Goal: Task Accomplishment & Management: Manage account settings

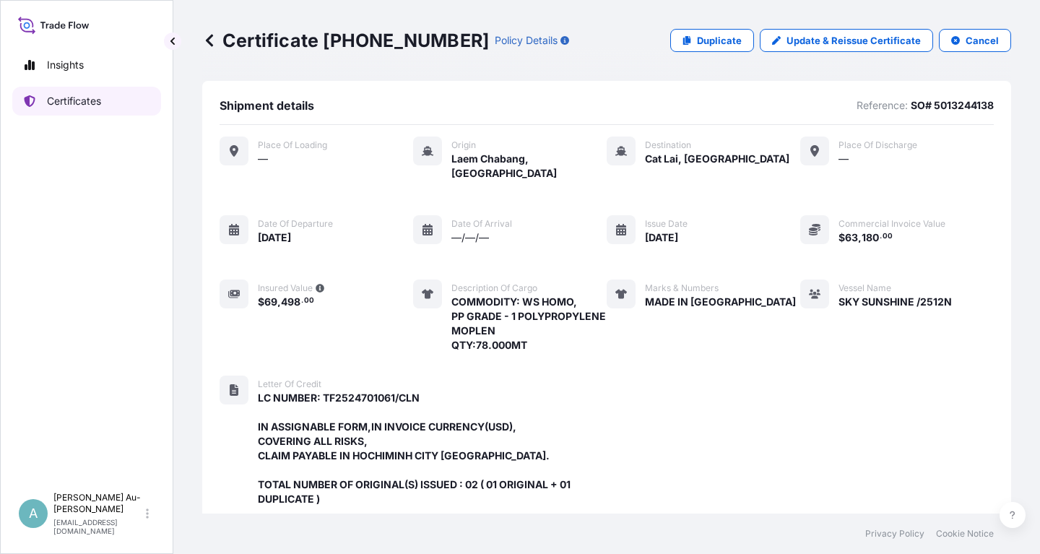
scroll to position [426, 0]
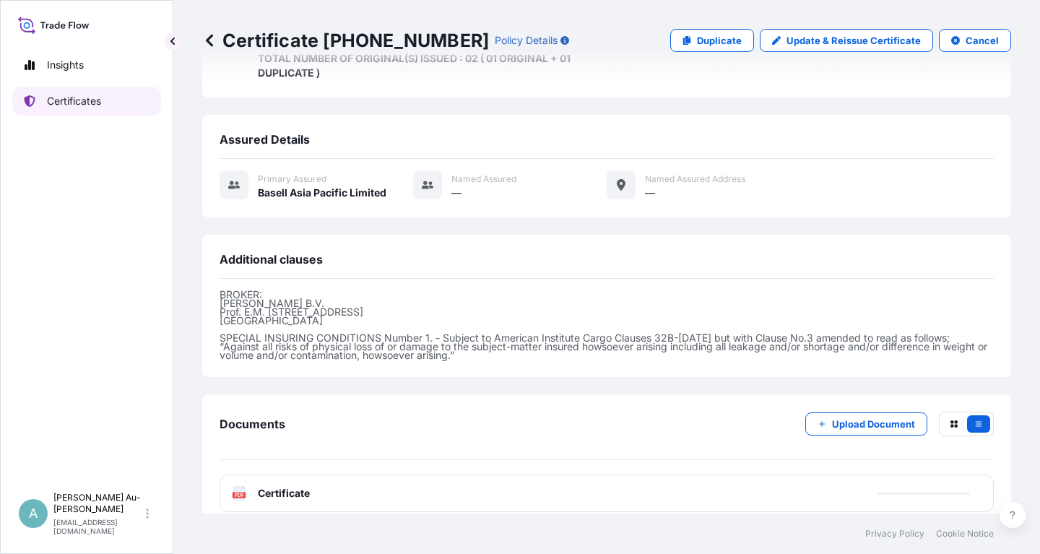
click at [98, 110] on link "Certificates" at bounding box center [86, 101] width 149 height 29
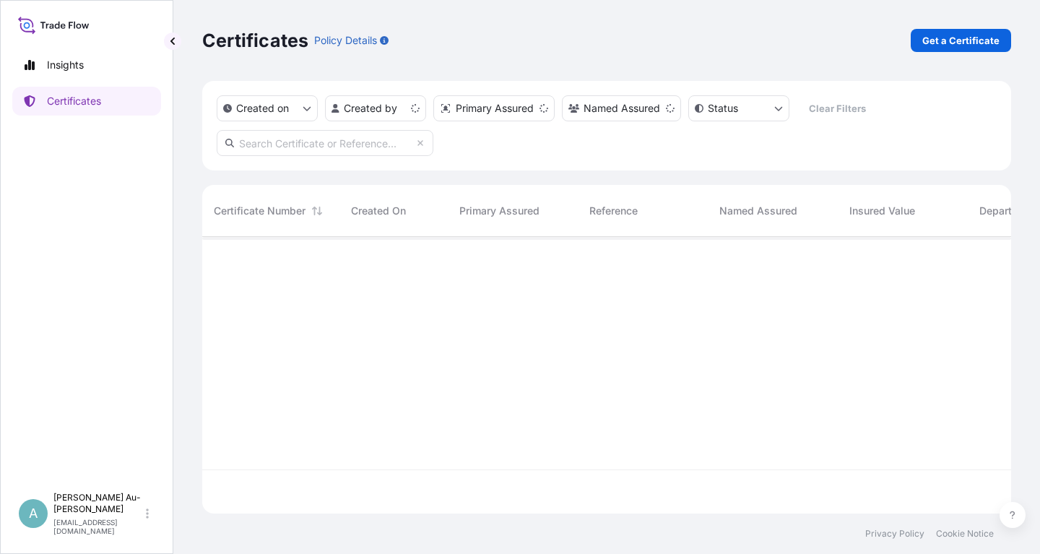
scroll to position [285, 809]
click at [316, 148] on input "text" at bounding box center [325, 143] width 217 height 26
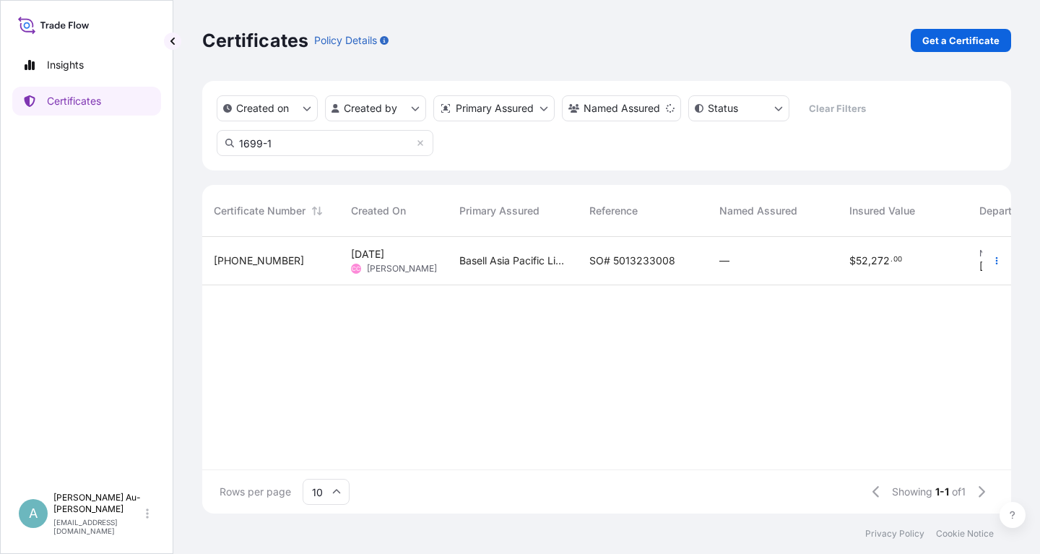
type input "1699-1"
click at [626, 264] on span "SO# 5013233008" at bounding box center [633, 261] width 86 height 14
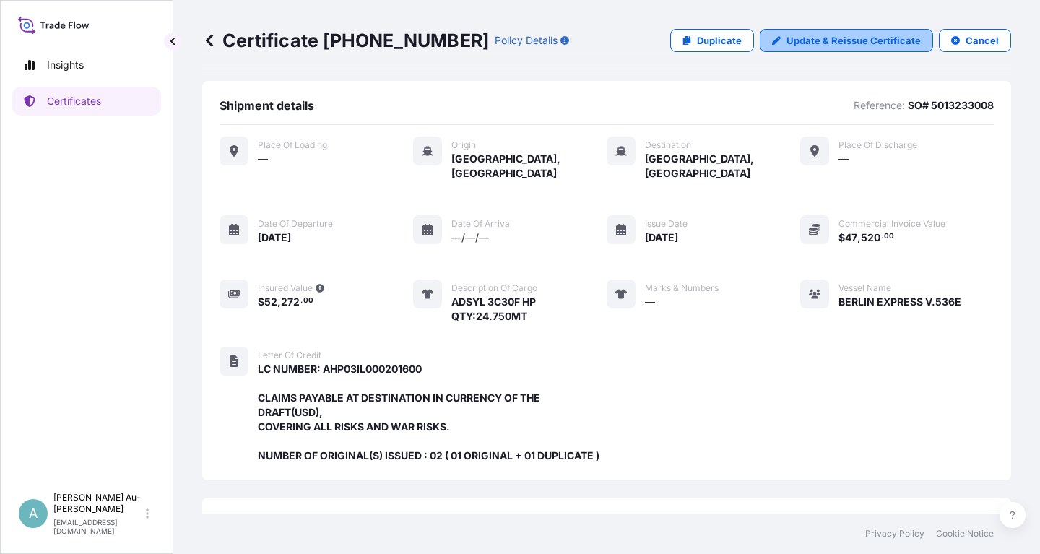
click at [826, 40] on p "Update & Reissue Certificate" at bounding box center [854, 40] width 134 height 14
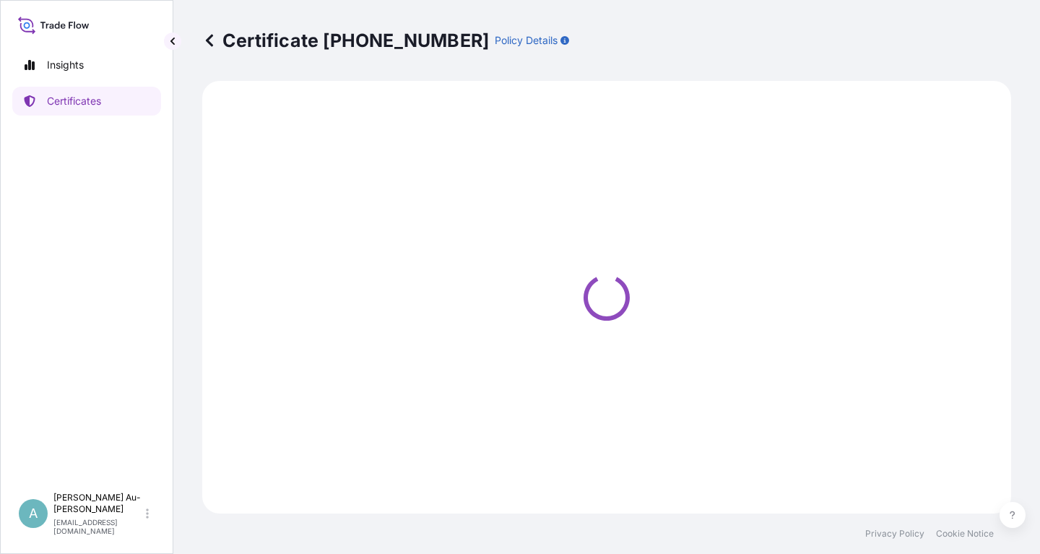
select select "Sea"
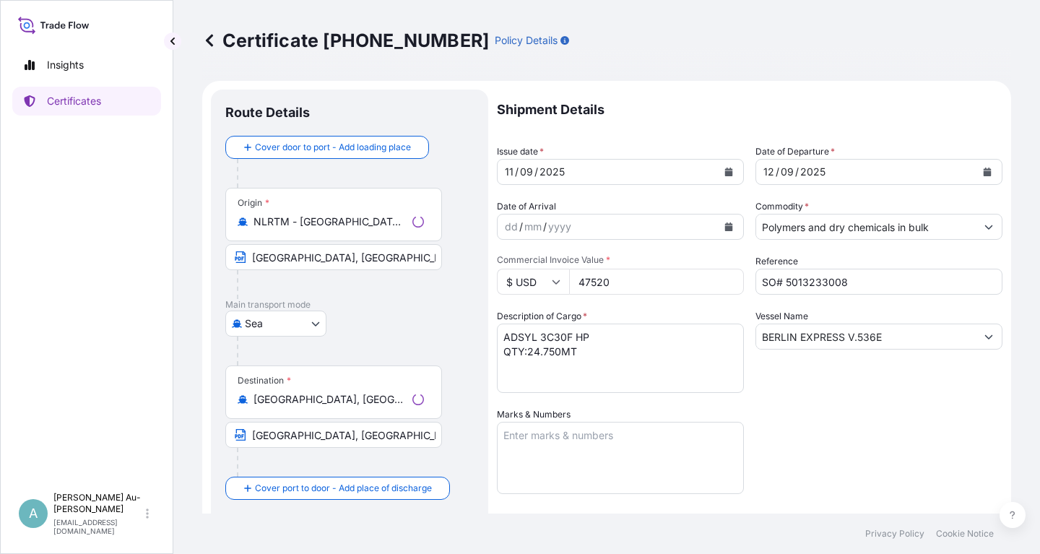
select select "32034"
click at [730, 170] on icon "Calendar" at bounding box center [729, 172] width 8 height 9
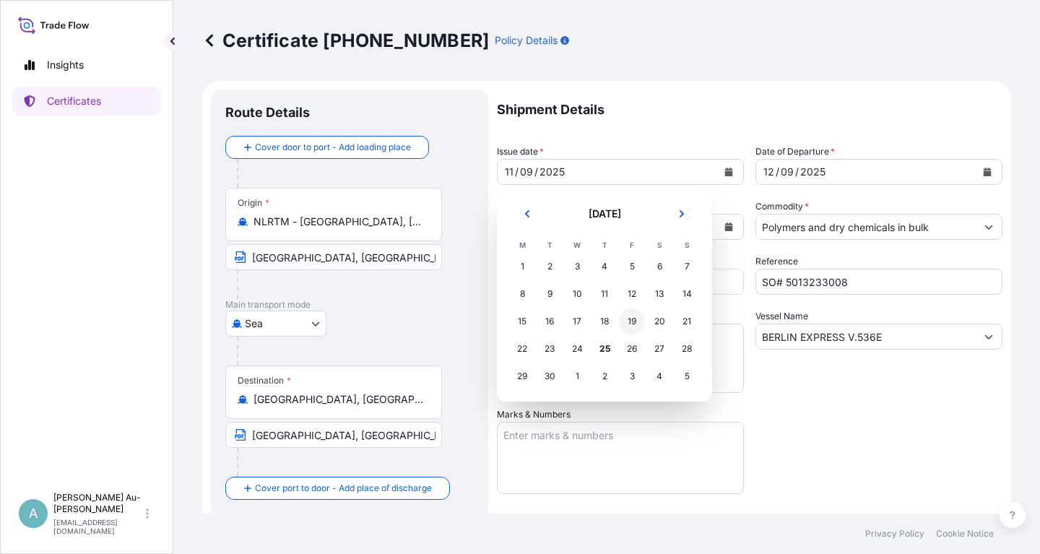
click at [626, 320] on div "19" at bounding box center [632, 322] width 26 height 26
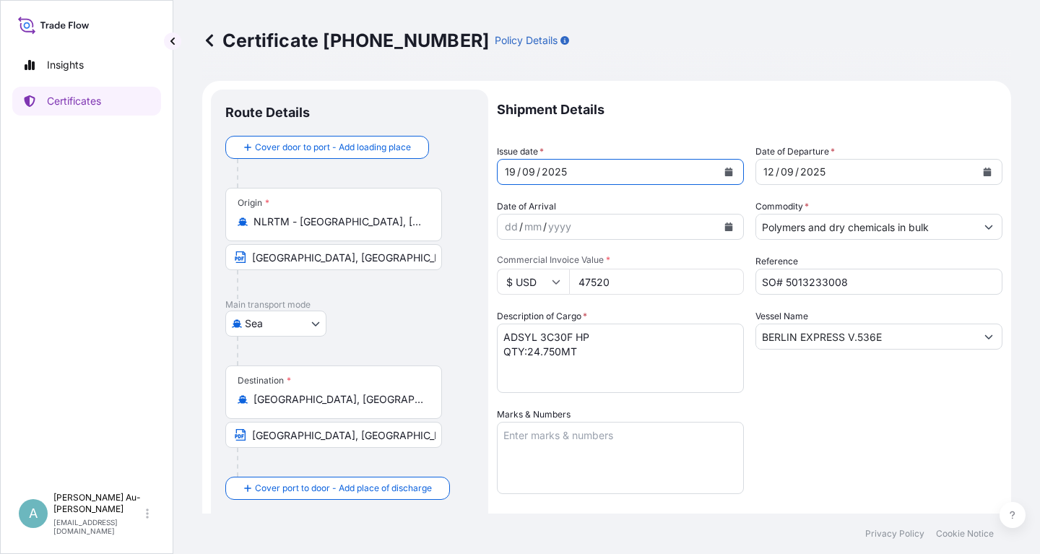
click at [986, 176] on button "Calendar" at bounding box center [987, 171] width 23 height 23
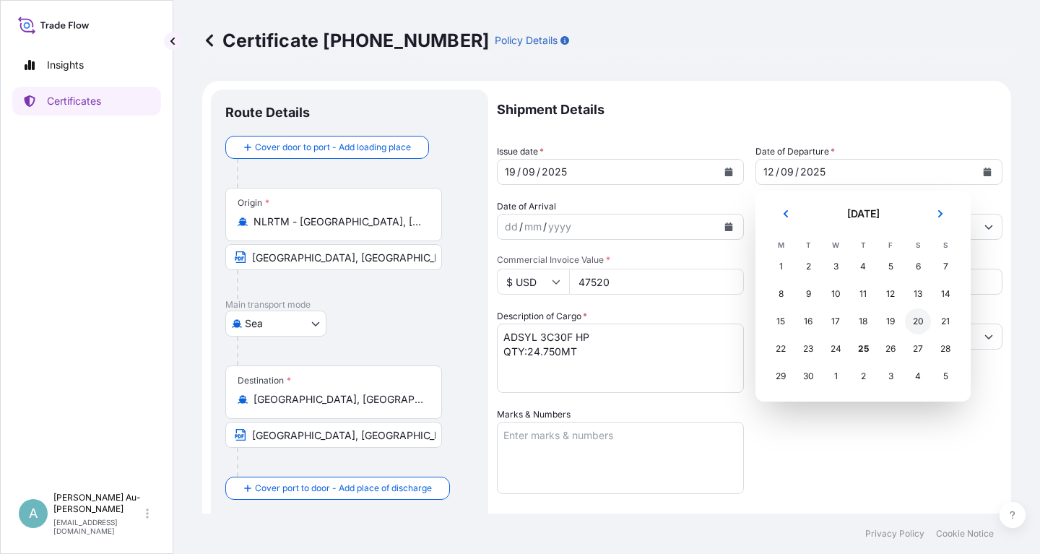
click at [919, 323] on div "20" at bounding box center [918, 322] width 26 height 26
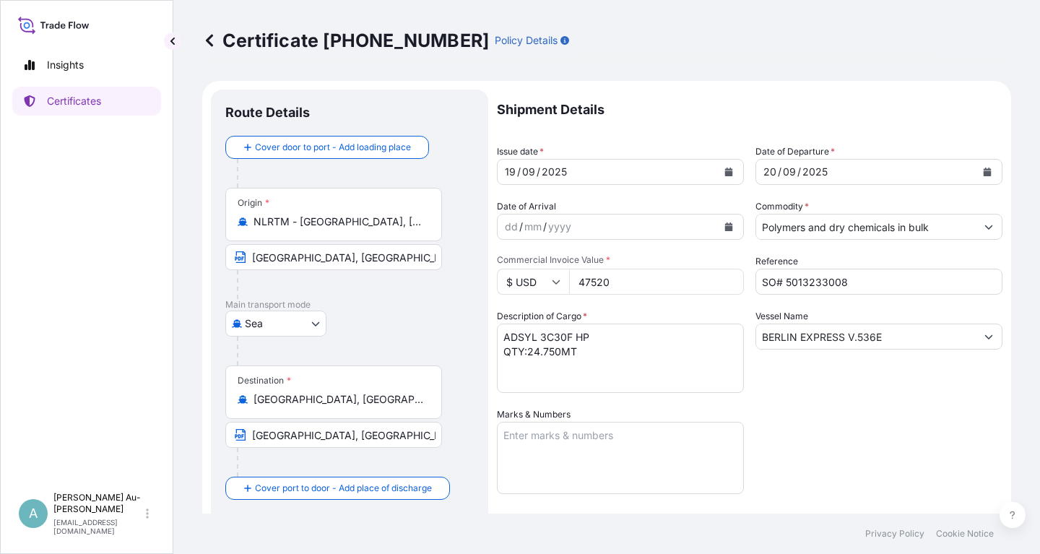
drag, startPoint x: 865, startPoint y: 428, endPoint x: 872, endPoint y: 425, distance: 7.8
click at [872, 425] on div "Shipment Details Issue date * [DATE] Date of Departure * [DATE] Date of Arrival…" at bounding box center [750, 461] width 506 height 743
drag, startPoint x: 761, startPoint y: 340, endPoint x: 793, endPoint y: 358, distance: 37.5
click at [764, 340] on input "BERLIN EXPRESS V.536E" at bounding box center [866, 337] width 220 height 26
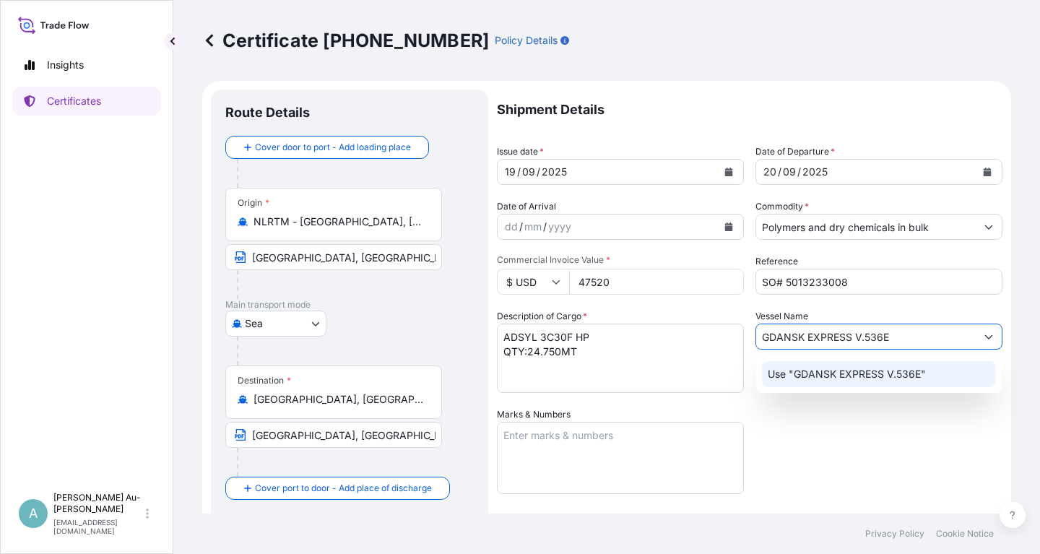
drag, startPoint x: 876, startPoint y: 340, endPoint x: 885, endPoint y: 340, distance: 8.7
click at [877, 340] on input "GDANSK EXPRESS V.536E" at bounding box center [866, 337] width 220 height 26
type input "GDANSK EXPRESS V.537E"
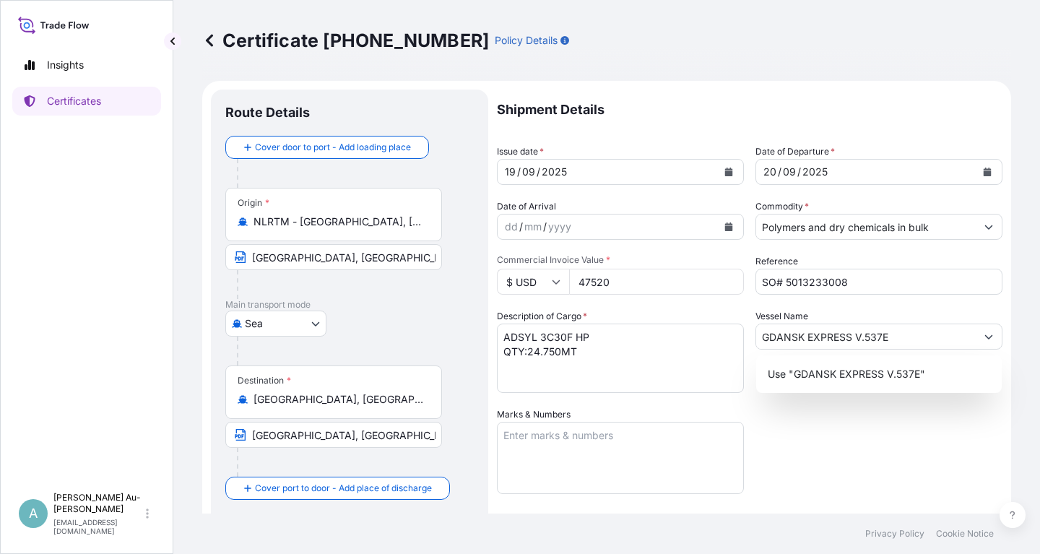
drag, startPoint x: 885, startPoint y: 442, endPoint x: 902, endPoint y: 421, distance: 26.7
click at [887, 437] on div "Shipment Details Issue date * [DATE] Date of Departure * [DATE] Date of Arrival…" at bounding box center [750, 461] width 506 height 743
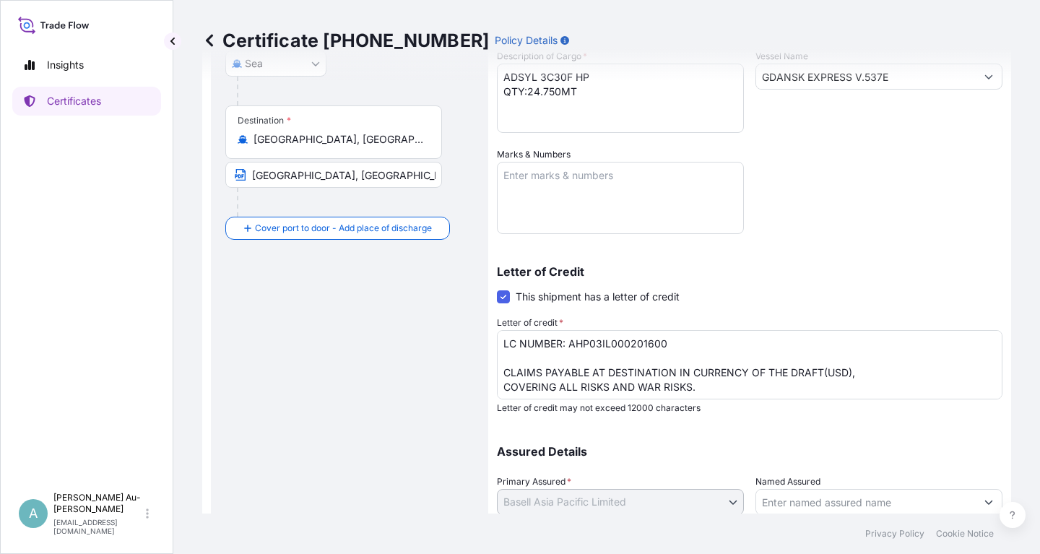
scroll to position [360, 0]
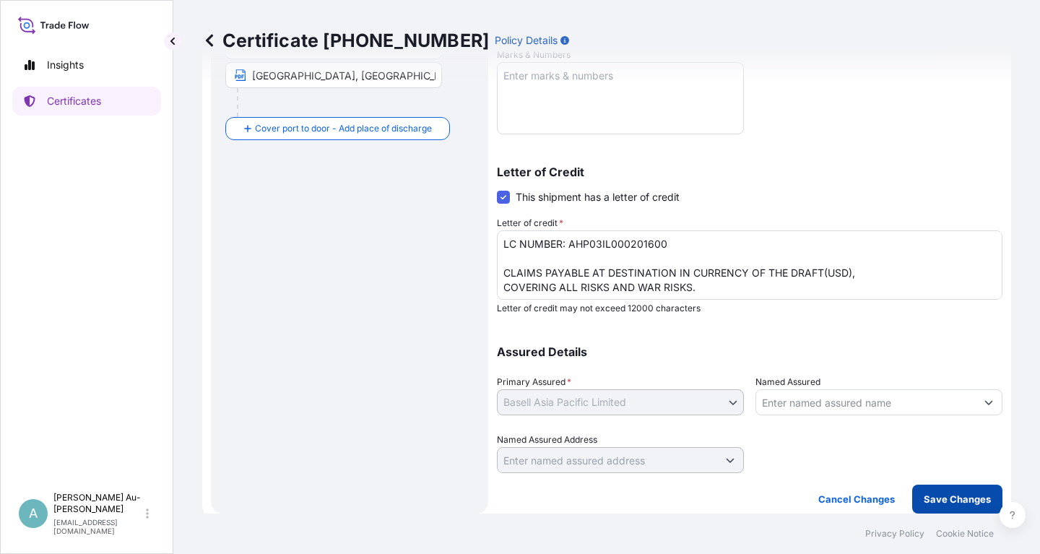
click at [931, 501] on p "Save Changes" at bounding box center [957, 499] width 67 height 14
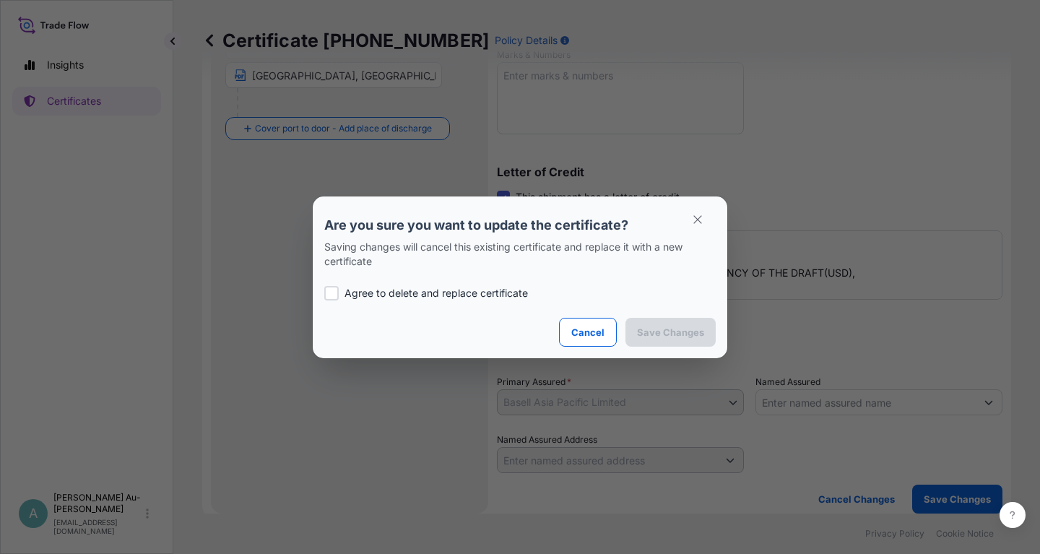
click at [402, 293] on p "Agree to delete and replace certificate" at bounding box center [437, 293] width 184 height 14
checkbox input "true"
click at [649, 331] on p "Save Changes" at bounding box center [670, 332] width 67 height 14
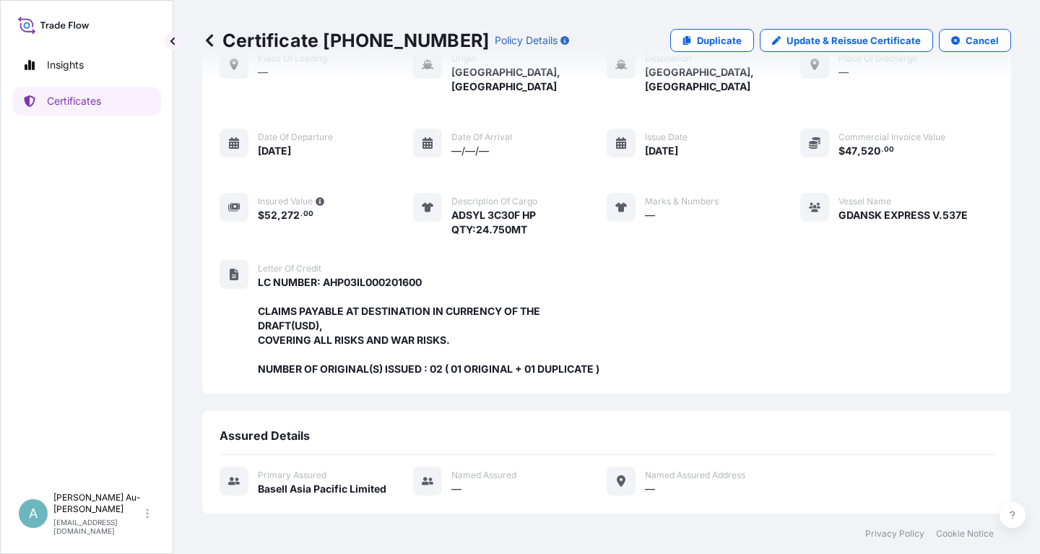
scroll to position [383, 0]
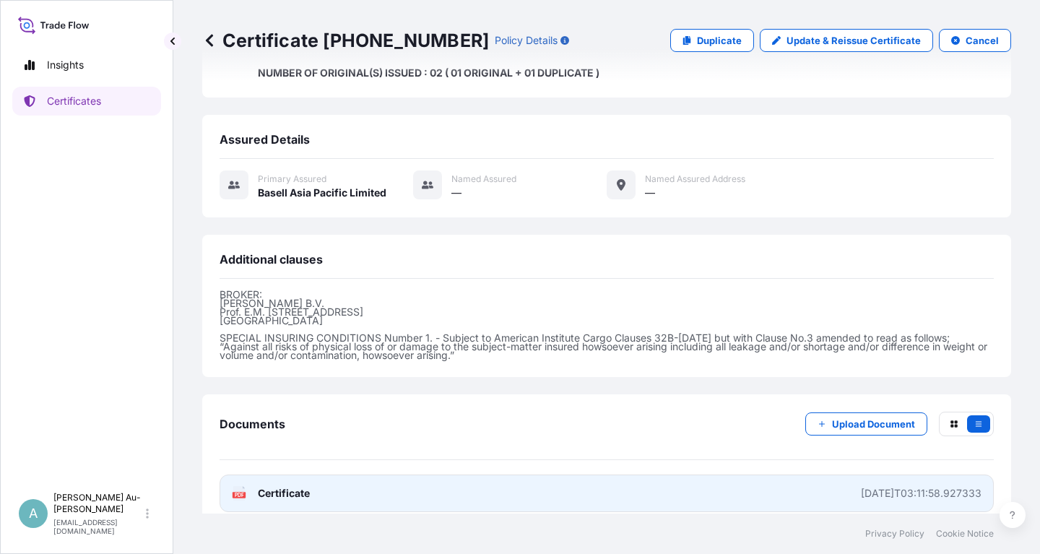
click at [460, 486] on link "PDF Certificate [DATE]T03:11:58.927333" at bounding box center [607, 494] width 775 height 38
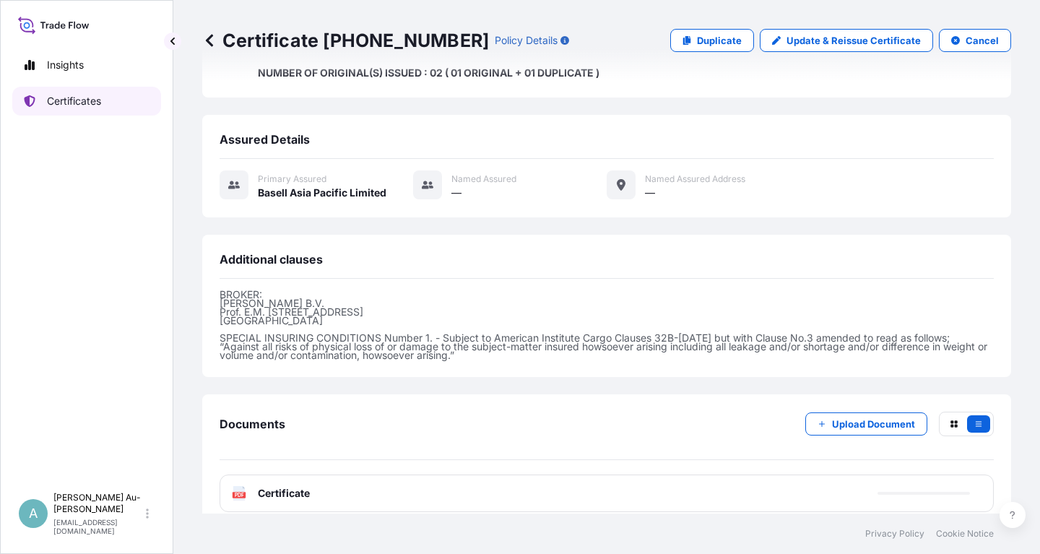
click at [69, 103] on p "Certificates" at bounding box center [74, 101] width 54 height 14
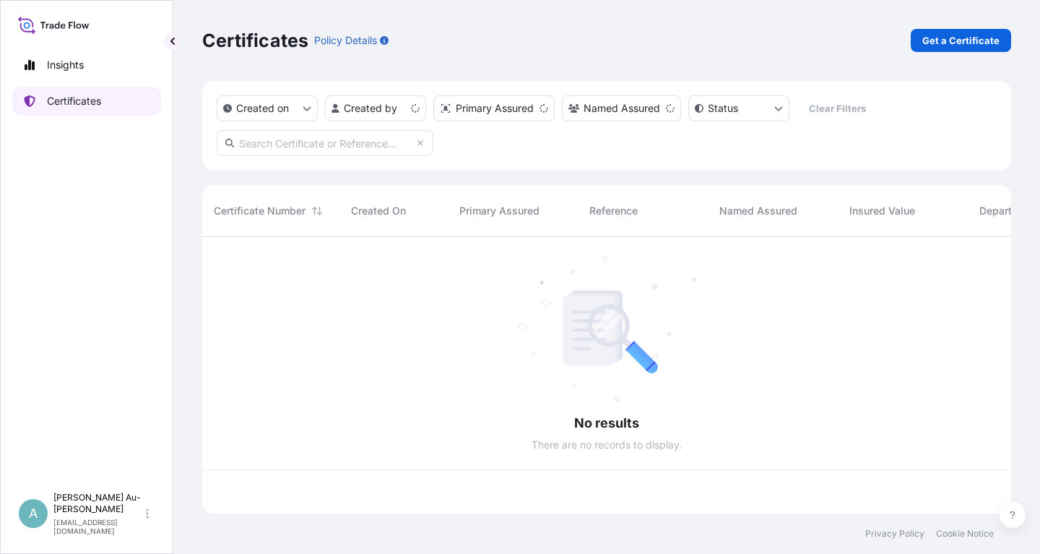
scroll to position [285, 809]
click at [272, 139] on input "text" at bounding box center [325, 143] width 217 height 26
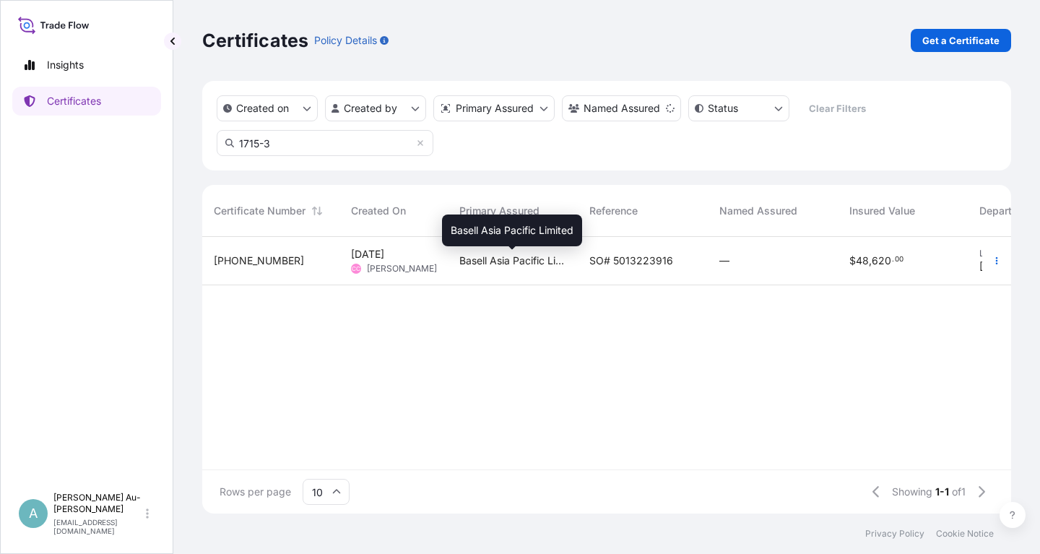
type input "1715-3"
click at [548, 260] on span "Basell Asia Pacific Limited" at bounding box center [513, 261] width 107 height 14
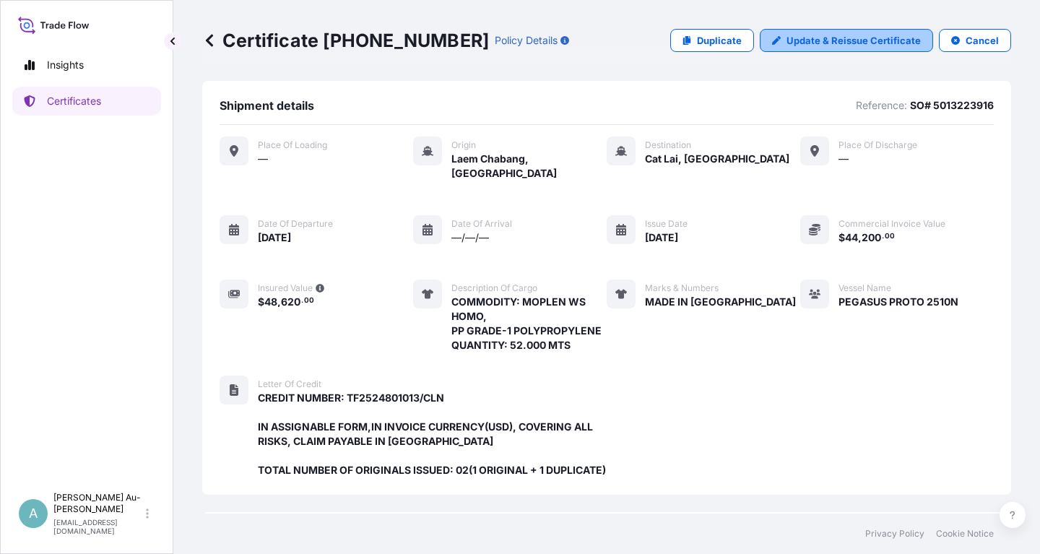
click at [874, 43] on p "Update & Reissue Certificate" at bounding box center [854, 40] width 134 height 14
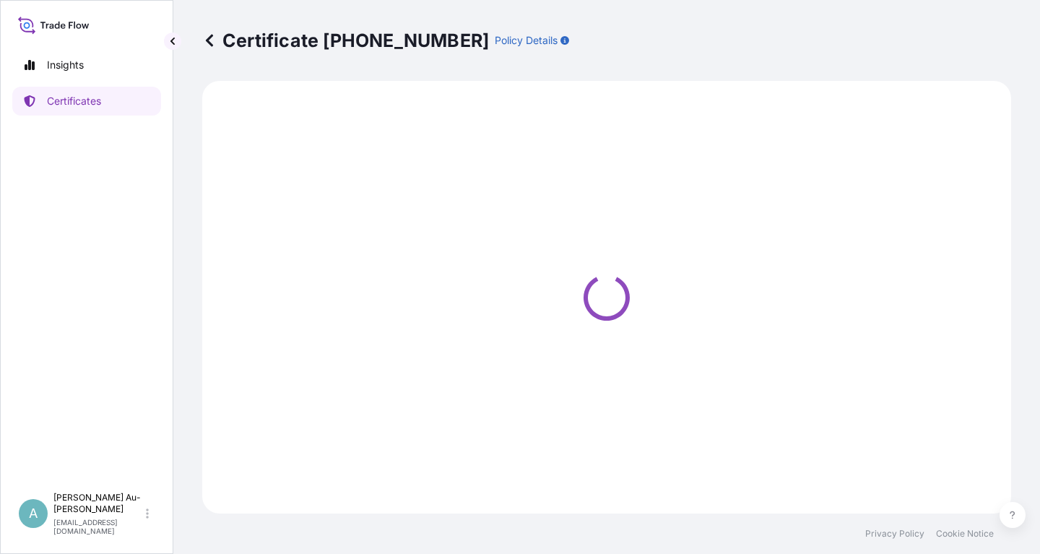
select select "Sea"
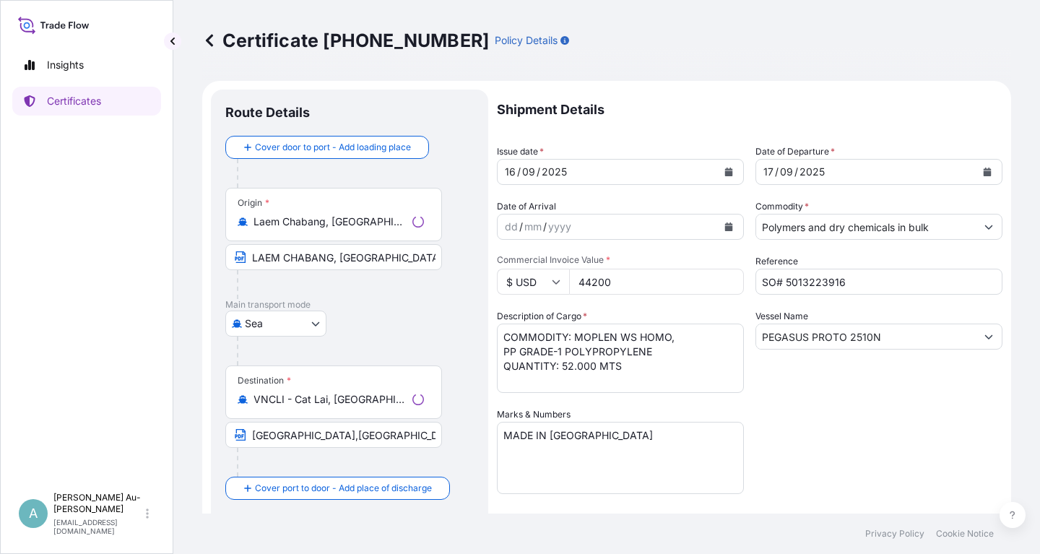
select select "32034"
click at [733, 171] on icon "Calendar" at bounding box center [729, 172] width 9 height 9
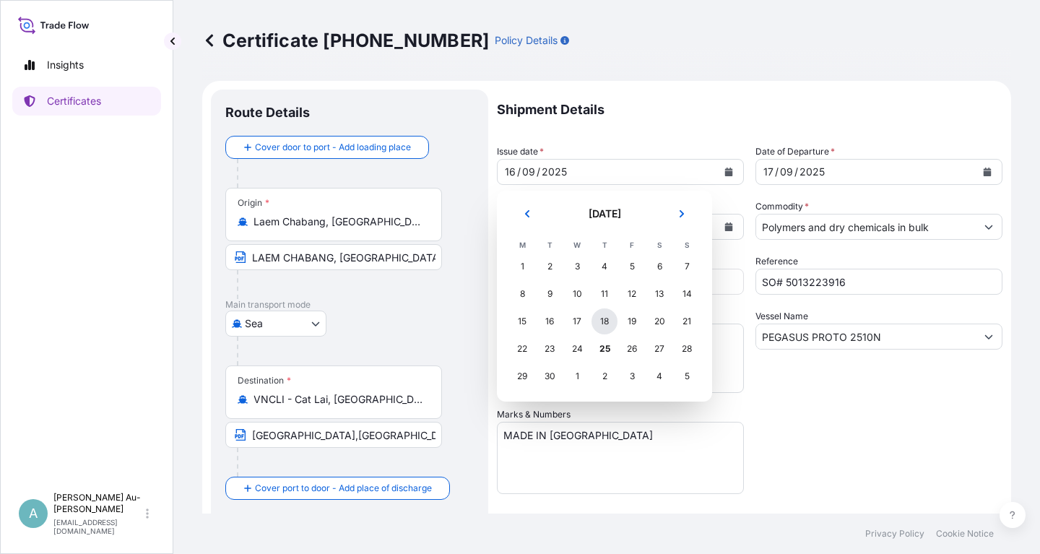
click at [602, 321] on div "18" at bounding box center [605, 322] width 26 height 26
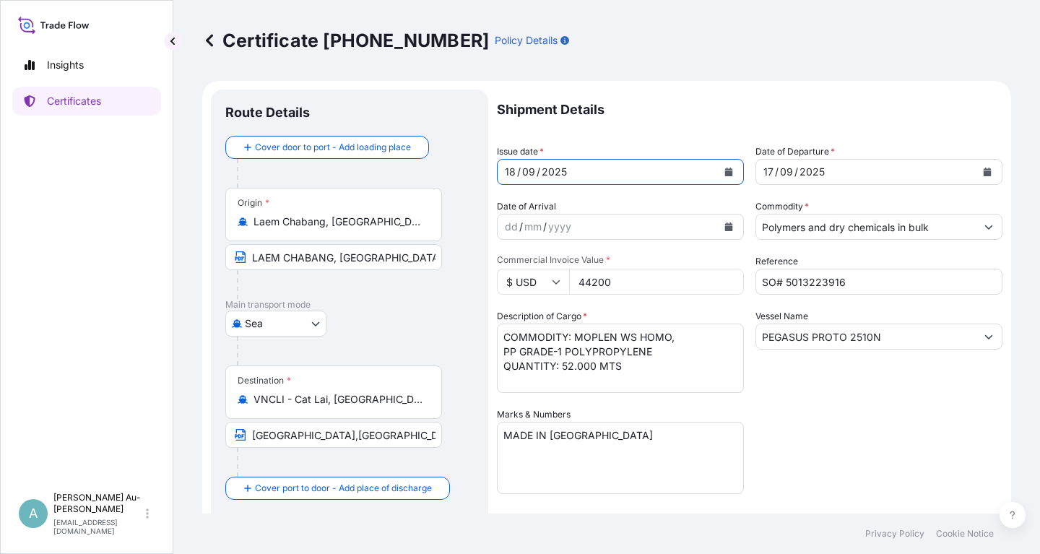
click at [986, 171] on icon "Calendar" at bounding box center [988, 172] width 8 height 9
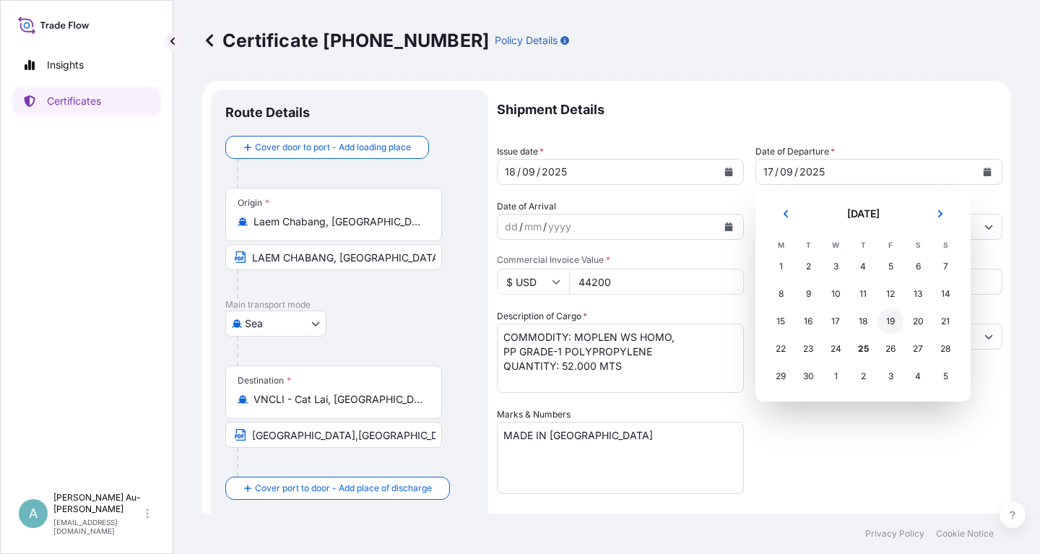
click at [897, 320] on div "19" at bounding box center [891, 322] width 26 height 26
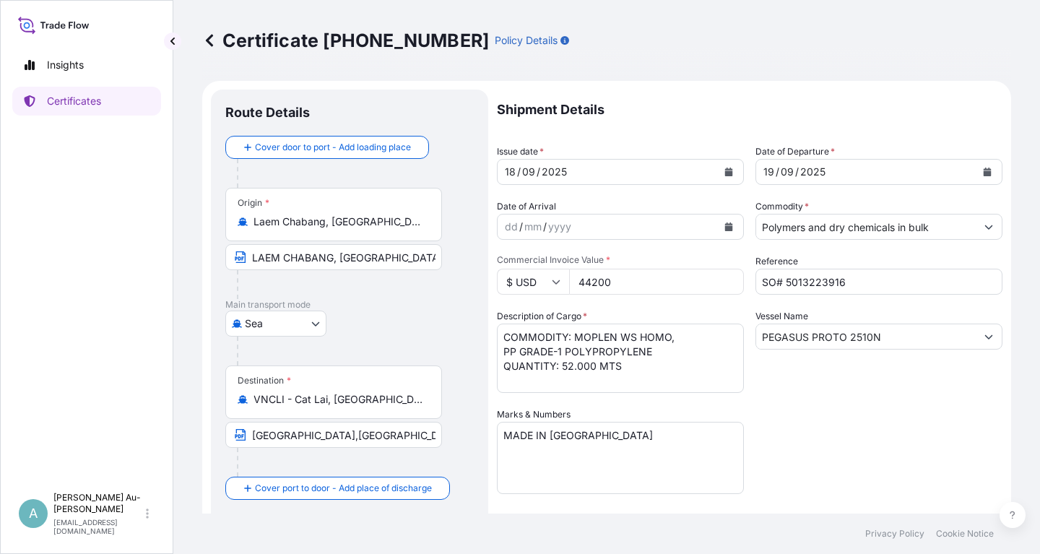
click at [852, 425] on div "Shipment Details Issue date * [DATE] Date of Departure * [DATE] Date of Arrival…" at bounding box center [750, 461] width 506 height 743
drag, startPoint x: 249, startPoint y: 433, endPoint x: 243, endPoint y: 478, distance: 46.0
click at [249, 443] on input "[GEOGRAPHIC_DATA],[GEOGRAPHIC_DATA] VIA [GEOGRAPHIC_DATA]; [GEOGRAPHIC_DATA],[G…" at bounding box center [333, 435] width 217 height 26
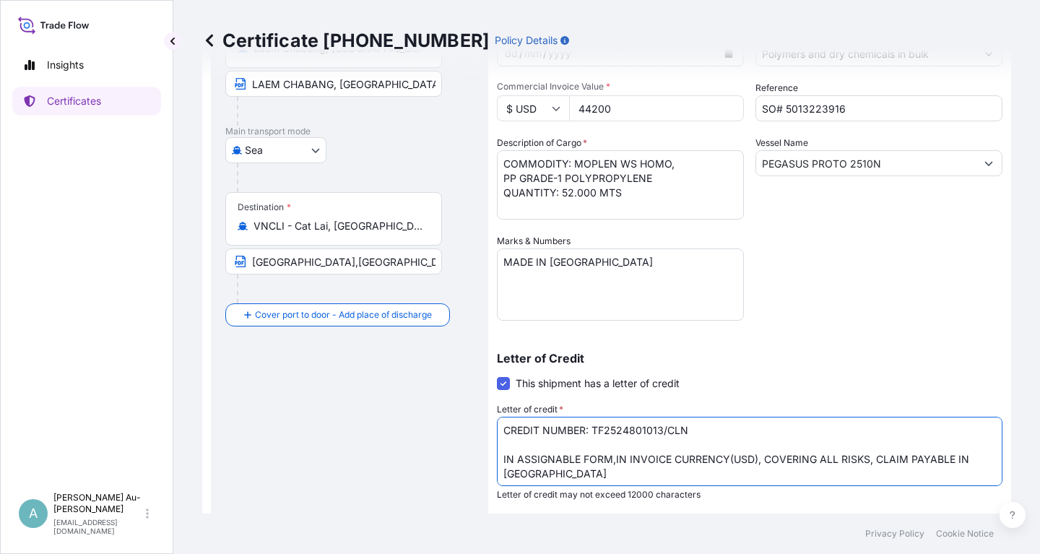
drag, startPoint x: 499, startPoint y: 431, endPoint x: 697, endPoint y: 426, distance: 198.1
click at [697, 426] on textarea "CREDIT NUMBER: TF2524801013/CLN IN ASSIGNABLE FORM,IN INVOICE CURRENCY(USD), CO…" at bounding box center [750, 451] width 506 height 69
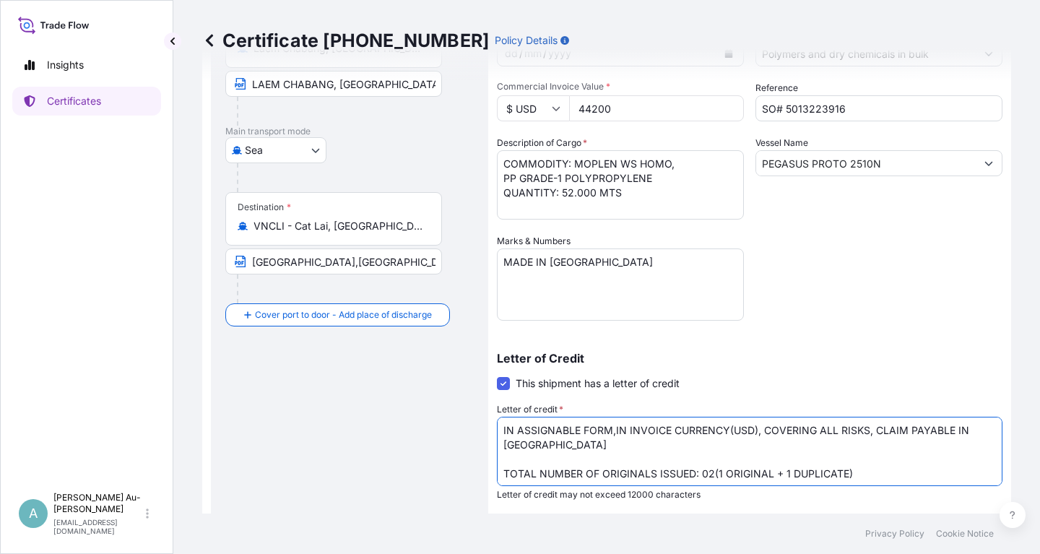
type textarea "IN ASSIGNABLE FORM,IN INVOICE CURRENCY(USD), COVERING ALL RISKS, CLAIM PAYABLE …"
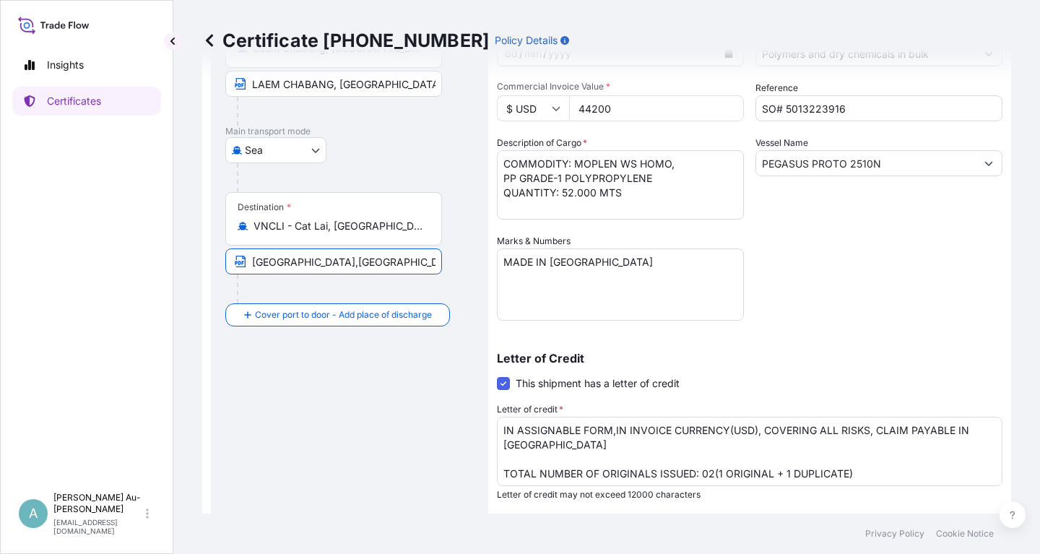
click at [250, 264] on input "[GEOGRAPHIC_DATA],[GEOGRAPHIC_DATA] VIA [GEOGRAPHIC_DATA]; [GEOGRAPHIC_DATA],[G…" at bounding box center [333, 262] width 217 height 26
paste input "[GEOGRAPHIC_DATA],[GEOGRAPHIC_DATA] [GEOGRAPHIC_DATA]; [GEOGRAPHIC_DATA],[GEOGR…"
type input "[GEOGRAPHIC_DATA],[GEOGRAPHIC_DATA] [GEOGRAPHIC_DATA]; [GEOGRAPHIC_DATA],[GEOGR…"
click at [910, 283] on div "Shipment Details Issue date * [DATE] Date of Departure * [DATE] Date of Arrival…" at bounding box center [750, 287] width 506 height 743
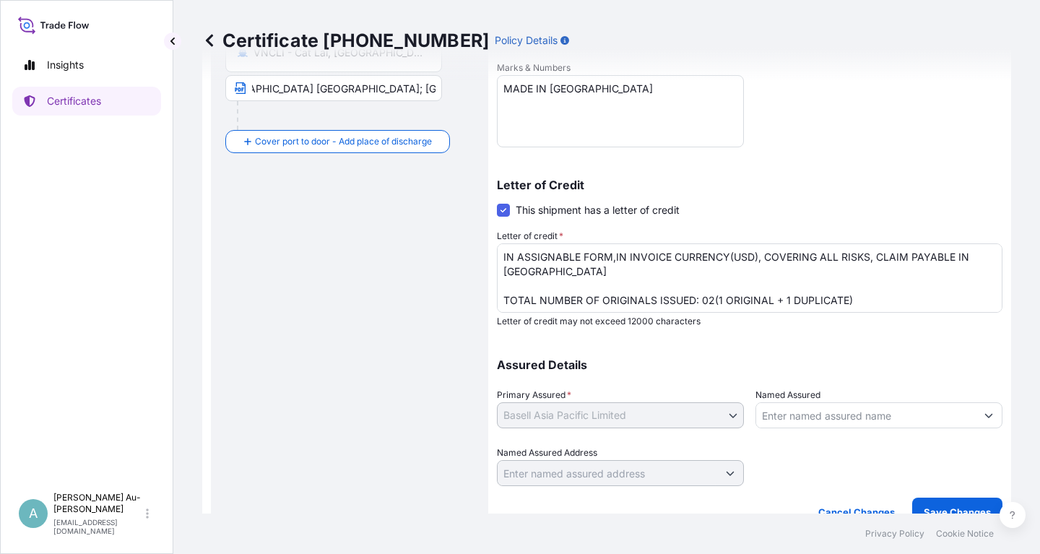
scroll to position [360, 0]
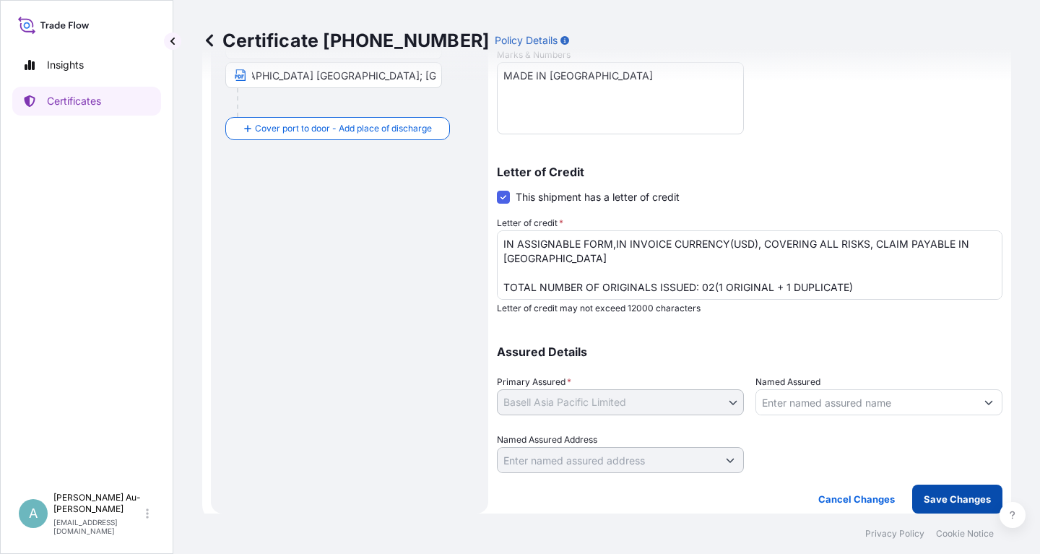
click at [950, 504] on p "Save Changes" at bounding box center [957, 499] width 67 height 14
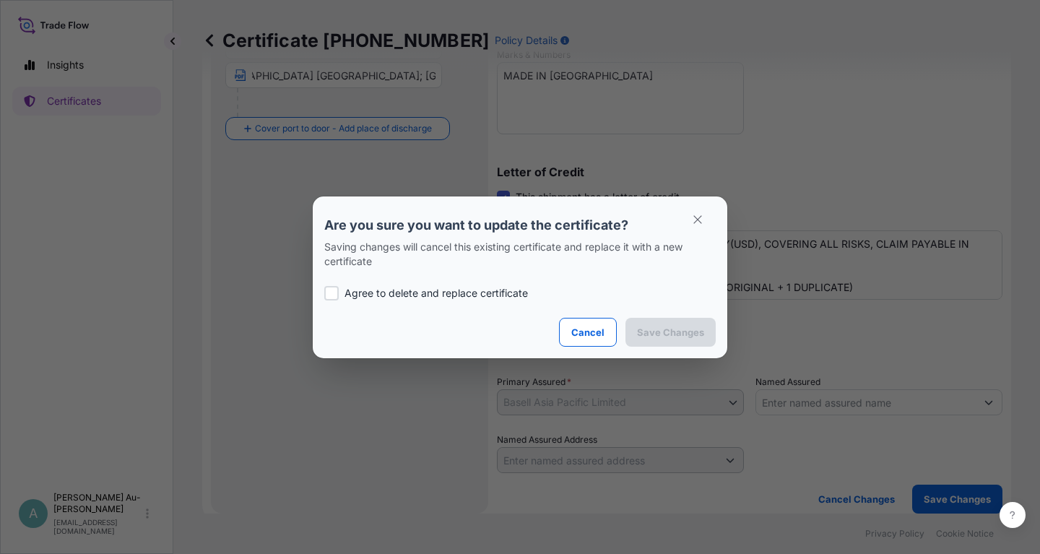
click at [390, 287] on p "Agree to delete and replace certificate" at bounding box center [437, 293] width 184 height 14
checkbox input "true"
click at [657, 325] on p "Save Changes" at bounding box center [670, 332] width 67 height 14
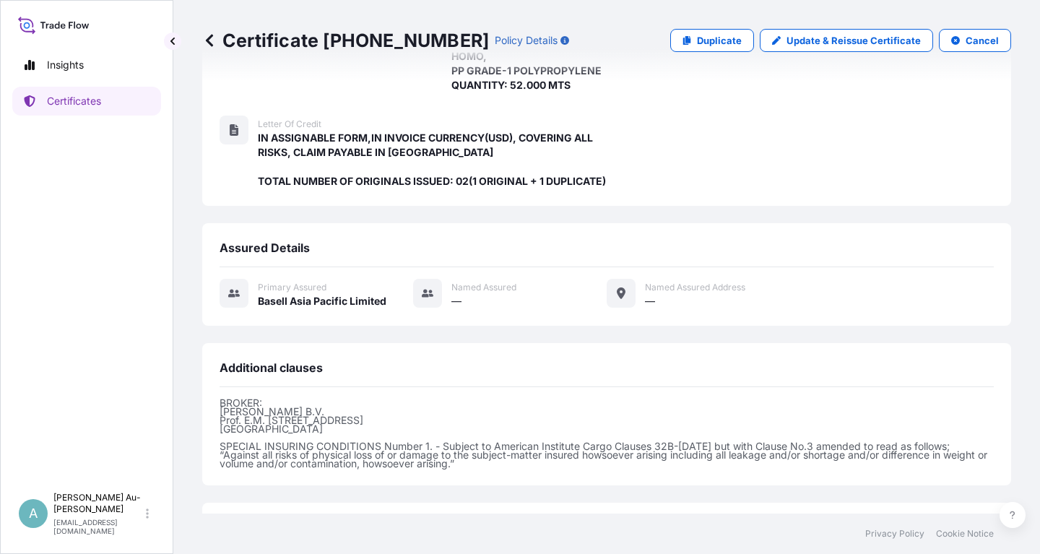
scroll to position [383, 0]
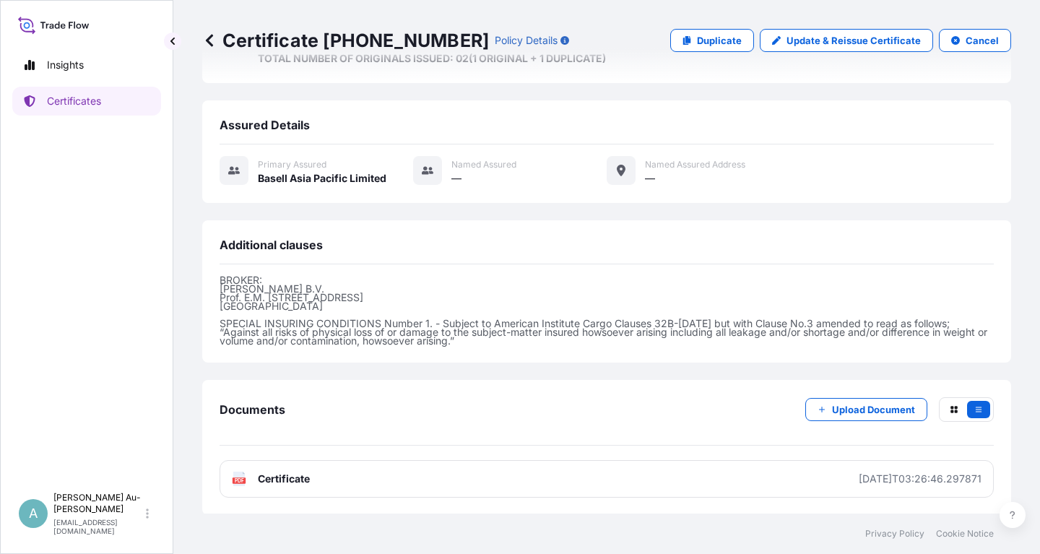
click at [379, 481] on link "PDF Certificate [DATE]T03:26:46.297871" at bounding box center [607, 479] width 775 height 38
click at [98, 105] on p "Certificates" at bounding box center [74, 101] width 54 height 14
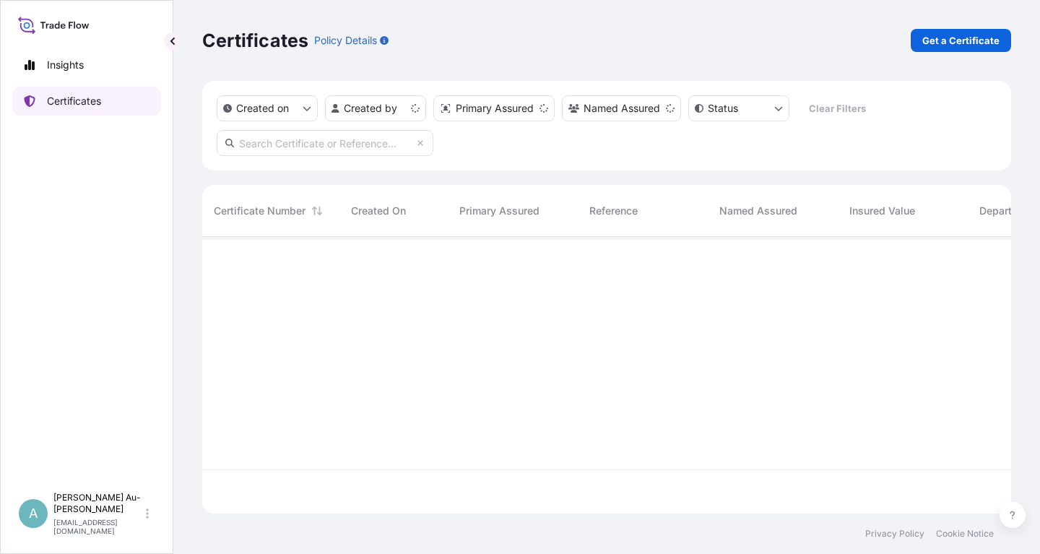
scroll to position [285, 809]
click at [275, 147] on input "text" at bounding box center [325, 143] width 217 height 26
type input "5013258636"
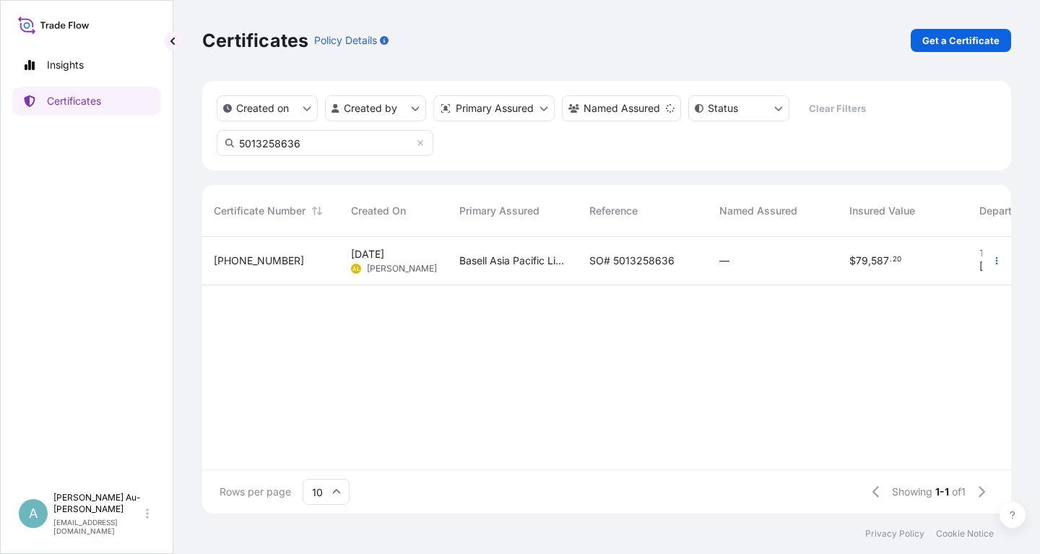
click at [660, 265] on span "SO# 5013258636" at bounding box center [632, 261] width 85 height 14
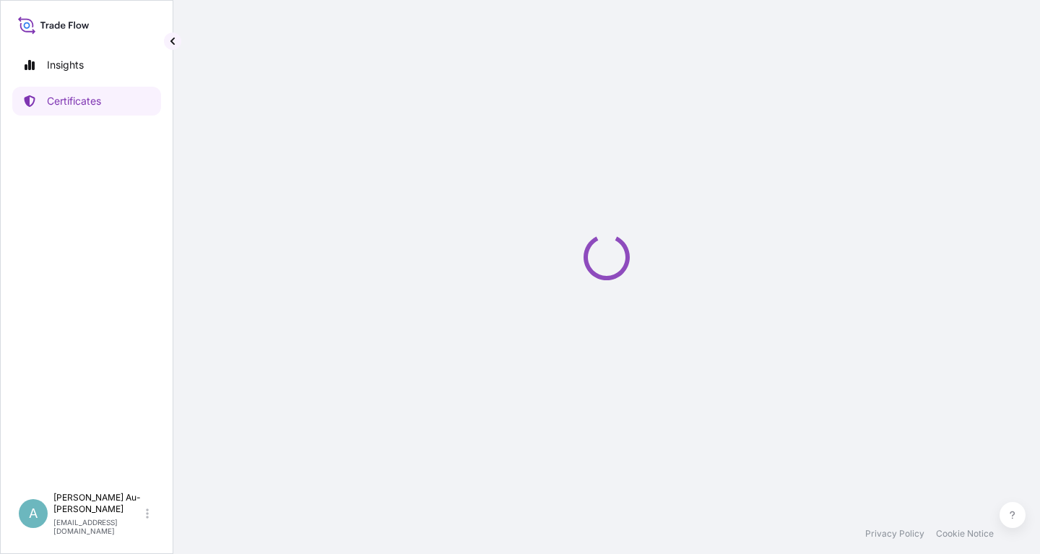
click at [655, 265] on div "Loading" at bounding box center [606, 257] width 809 height 514
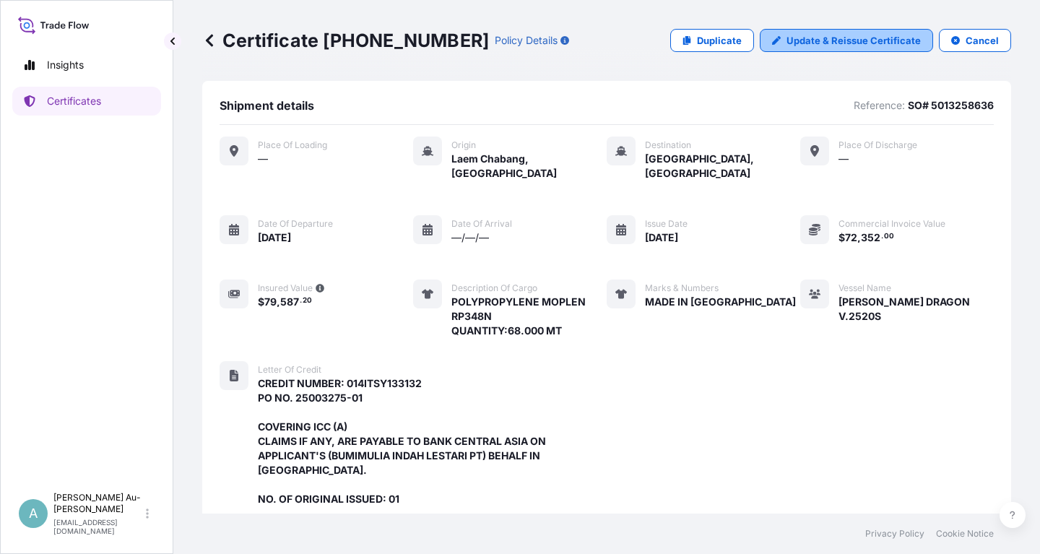
click at [845, 45] on p "Update & Reissue Certificate" at bounding box center [854, 40] width 134 height 14
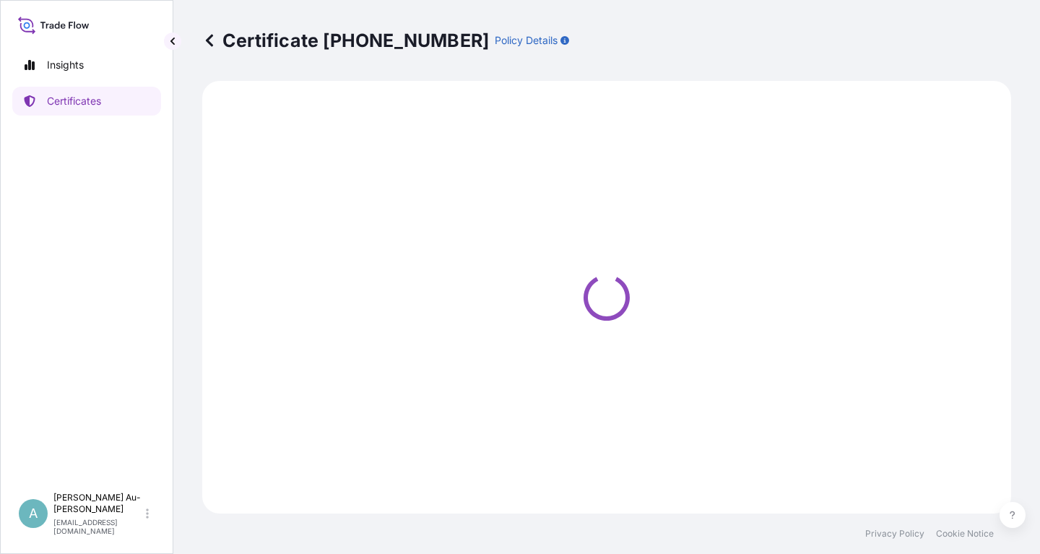
select select "Sea"
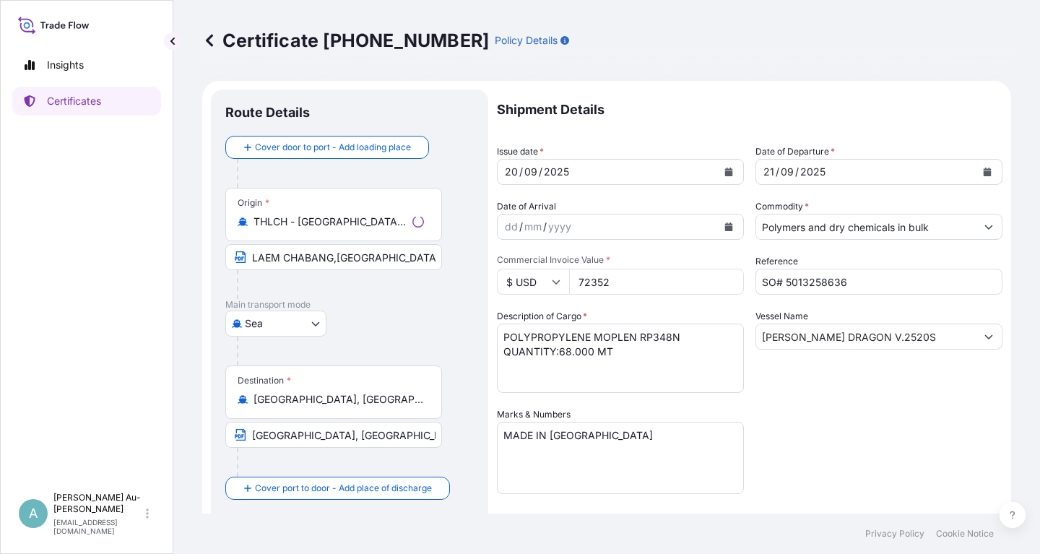
select select "32034"
click at [726, 173] on icon "Calendar" at bounding box center [729, 172] width 8 height 9
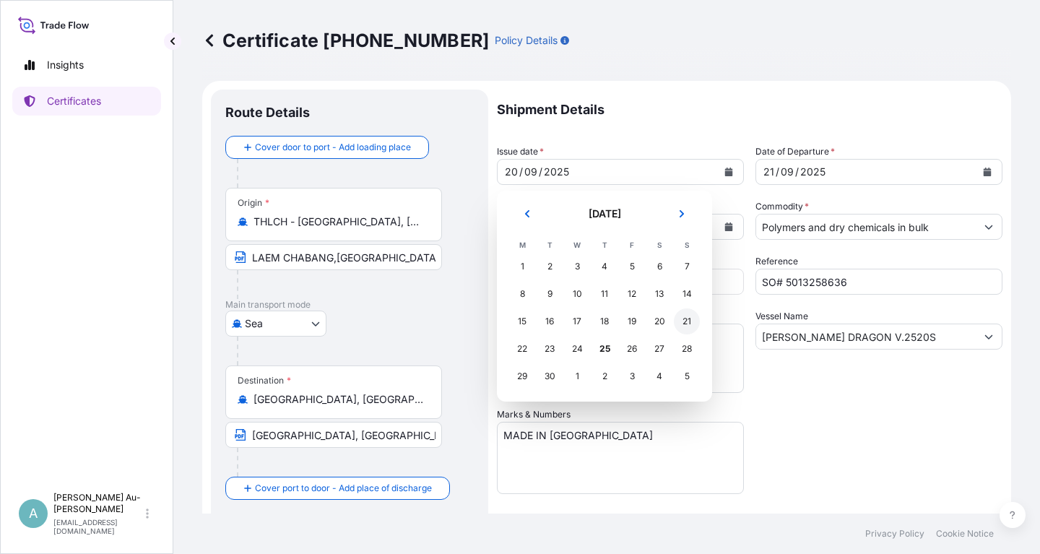
click at [688, 322] on div "21" at bounding box center [687, 322] width 26 height 26
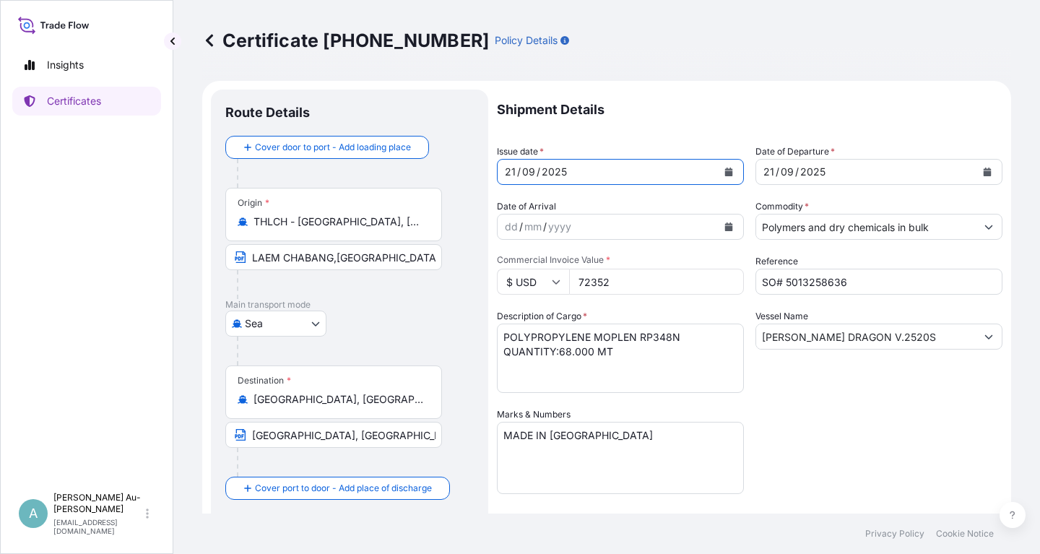
click at [988, 173] on icon "Calendar" at bounding box center [988, 172] width 8 height 9
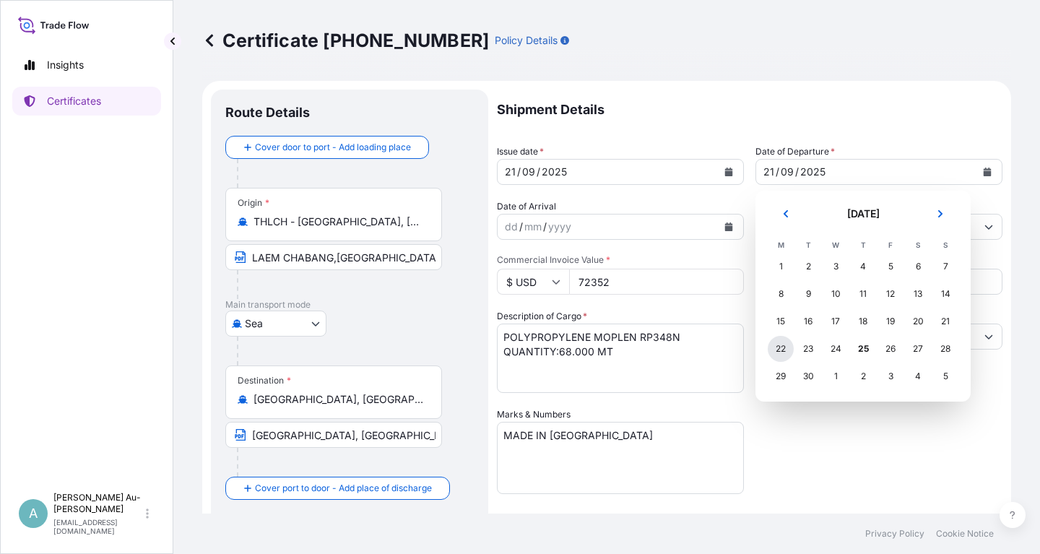
click at [781, 350] on div "22" at bounding box center [781, 349] width 26 height 26
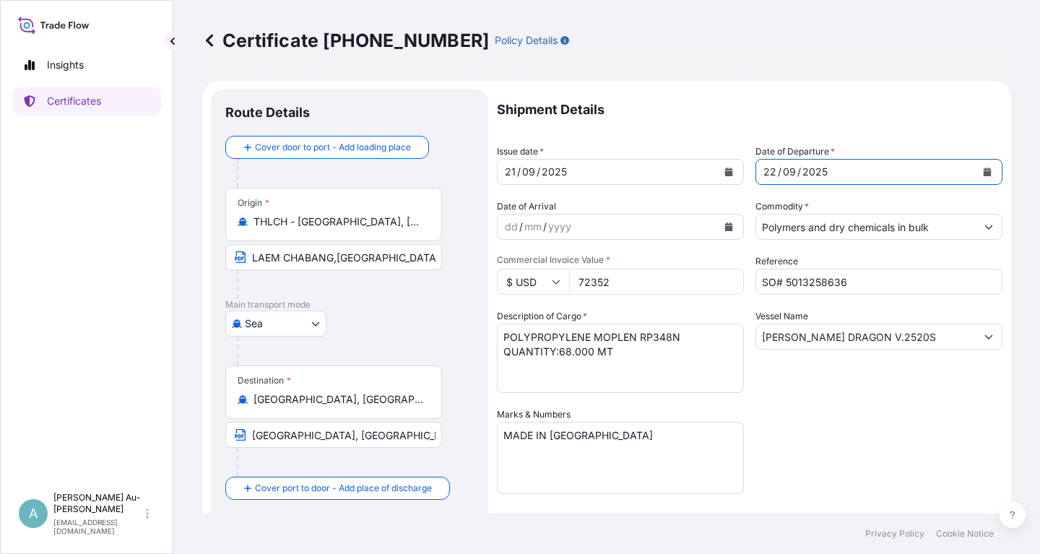
drag, startPoint x: 805, startPoint y: 428, endPoint x: 812, endPoint y: 425, distance: 7.8
click at [812, 425] on div "Shipment Details Issue date * [DATE] Date of Departure * [DATE] Date of Arrival…" at bounding box center [750, 461] width 506 height 743
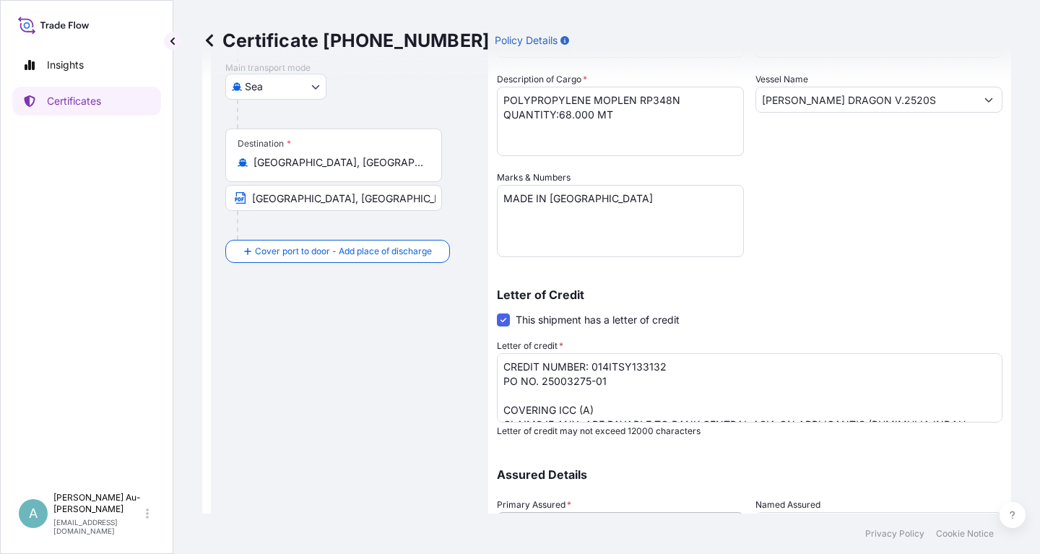
scroll to position [260, 0]
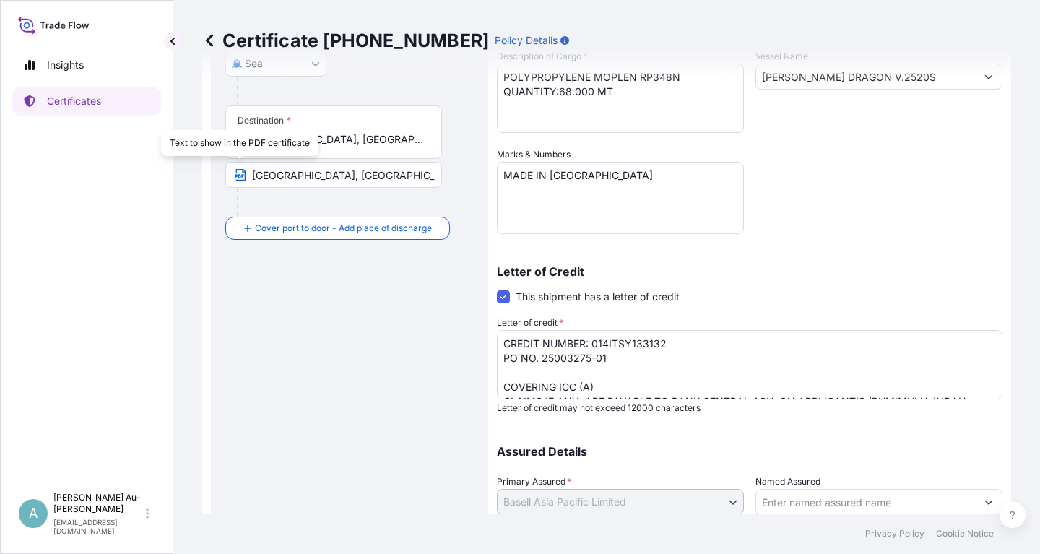
drag, startPoint x: 249, startPoint y: 175, endPoint x: 251, endPoint y: 192, distance: 17.4
click at [249, 178] on input "[GEOGRAPHIC_DATA], [GEOGRAPHIC_DATA], [GEOGRAPHIC_DATA]" at bounding box center [333, 175] width 217 height 26
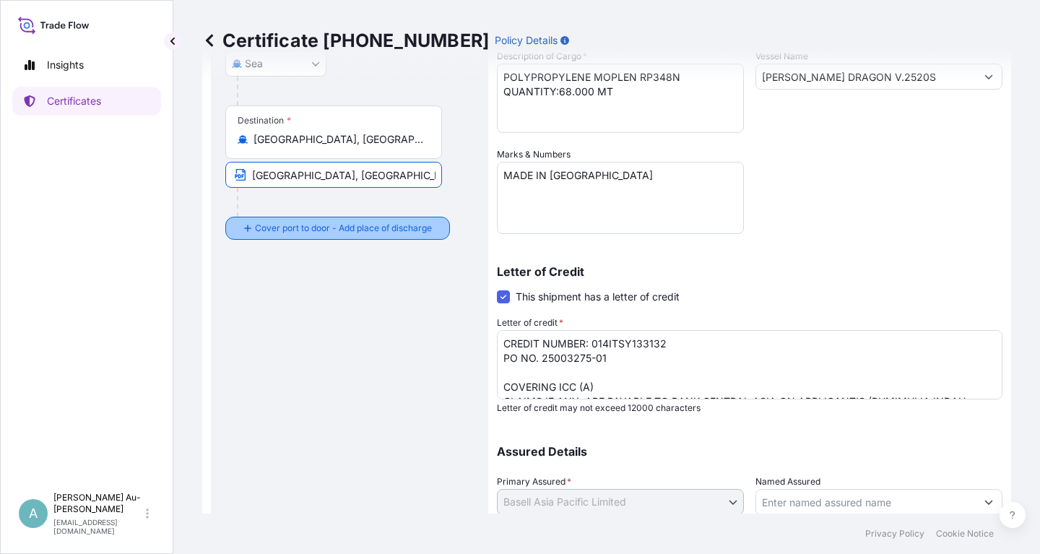
scroll to position [0, 11]
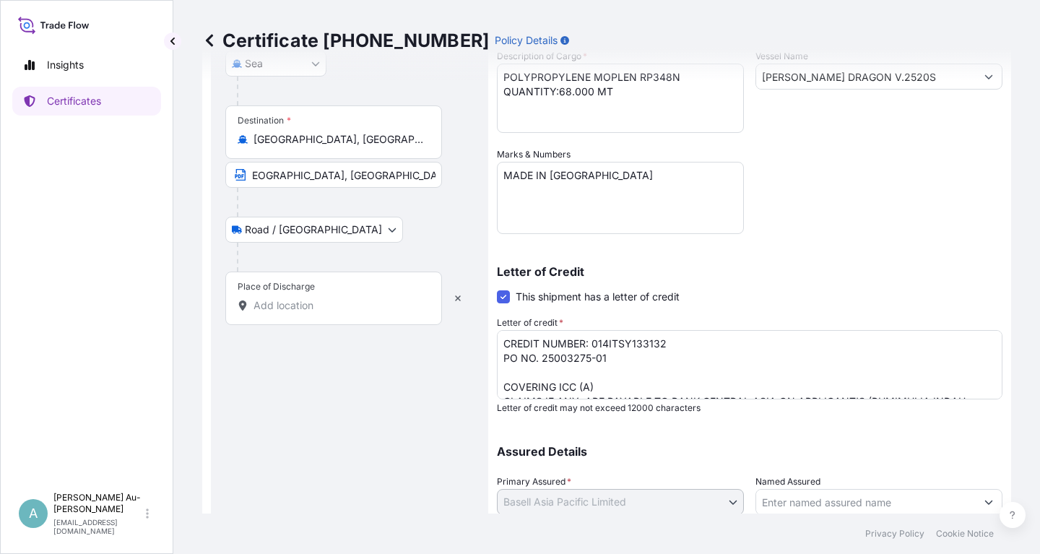
click at [291, 180] on input "[GEOGRAPHIC_DATA], [GEOGRAPHIC_DATA], [GEOGRAPHIC_DATA]" at bounding box center [333, 175] width 217 height 26
click at [243, 174] on icon "button" at bounding box center [240, 175] width 12 height 12
click at [254, 171] on input "[GEOGRAPHIC_DATA], [GEOGRAPHIC_DATA], [GEOGRAPHIC_DATA]" at bounding box center [333, 175] width 217 height 26
type input "T"
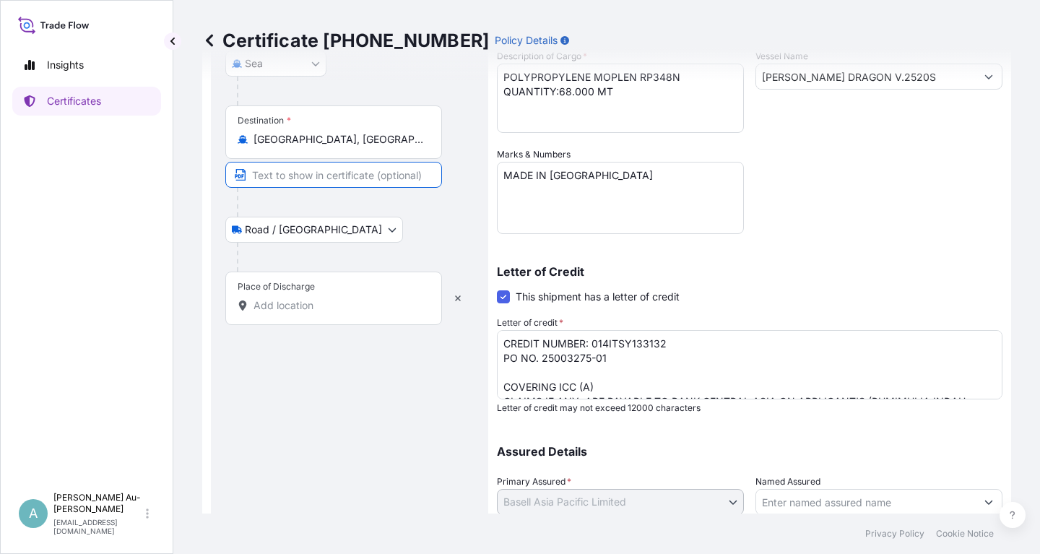
paste input "[GEOGRAPHIC_DATA], [GEOGRAPHIC_DATA], [GEOGRAPHIC_DATA]"
type input "[GEOGRAPHIC_DATA], [GEOGRAPHIC_DATA], [GEOGRAPHIC_DATA]"
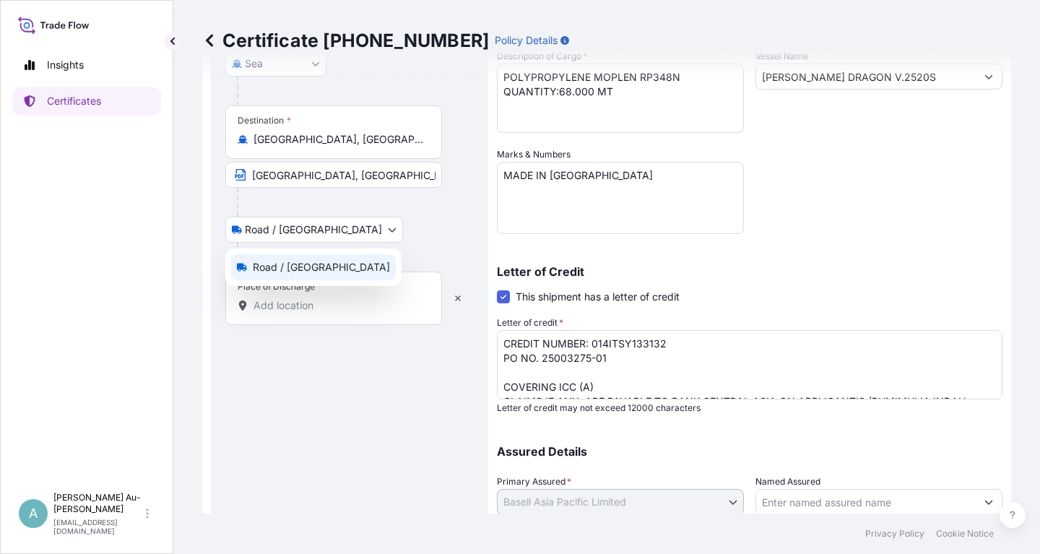
click at [323, 237] on body "Insights Certificates A [PERSON_NAME] Au-[PERSON_NAME] [EMAIL_ADDRESS][DOMAIN_N…" at bounding box center [520, 277] width 1040 height 554
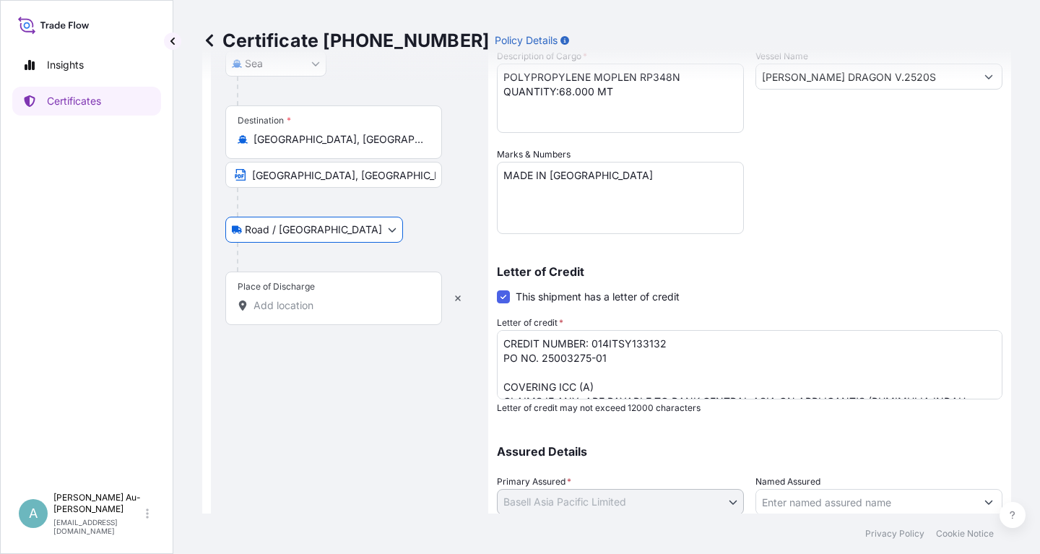
click at [392, 232] on div "Road / [GEOGRAPHIC_DATA] / Inland" at bounding box center [349, 230] width 249 height 26
click at [323, 230] on body "Insights Certificates A [PERSON_NAME] Au-[PERSON_NAME] [EMAIL_ADDRESS][DOMAIN_N…" at bounding box center [520, 277] width 1040 height 554
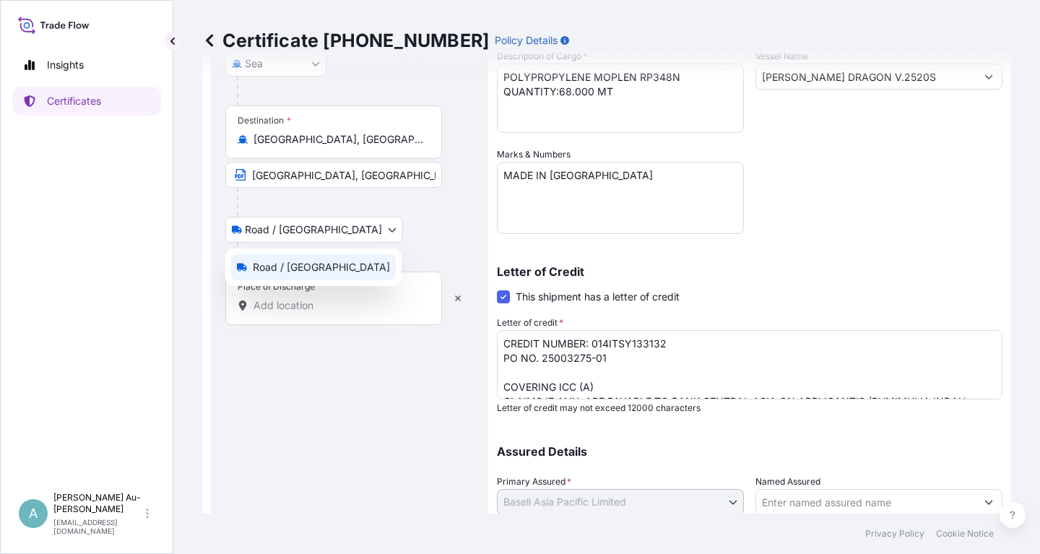
click at [322, 230] on body "Insights Certificates A [PERSON_NAME] Au-[PERSON_NAME] [EMAIL_ADDRESS][DOMAIN_N…" at bounding box center [520, 277] width 1040 height 554
click at [323, 237] on body "Insights Certificates A [PERSON_NAME] Au-[PERSON_NAME] [EMAIL_ADDRESS][DOMAIN_N…" at bounding box center [520, 277] width 1040 height 554
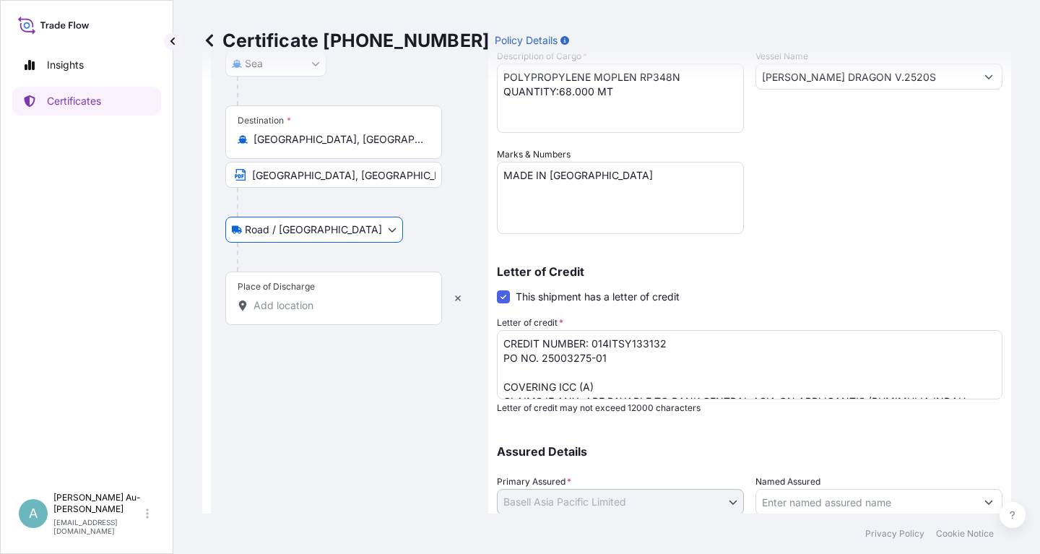
drag, startPoint x: 397, startPoint y: 262, endPoint x: 408, endPoint y: 256, distance: 12.0
click at [400, 261] on div at bounding box center [355, 257] width 237 height 29
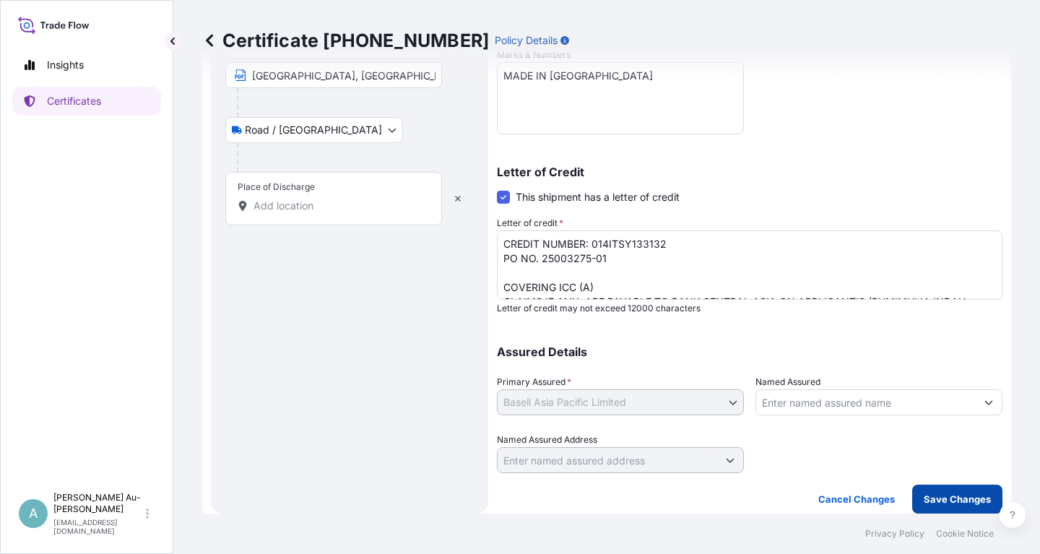
click at [918, 499] on button "Save Changes" at bounding box center [958, 499] width 90 height 29
click at [931, 496] on p "Save Changes" at bounding box center [957, 499] width 67 height 14
click at [319, 132] on body "Insights Certificates A [PERSON_NAME] Au-[PERSON_NAME] [EMAIL_ADDRESS][DOMAIN_N…" at bounding box center [520, 277] width 1040 height 554
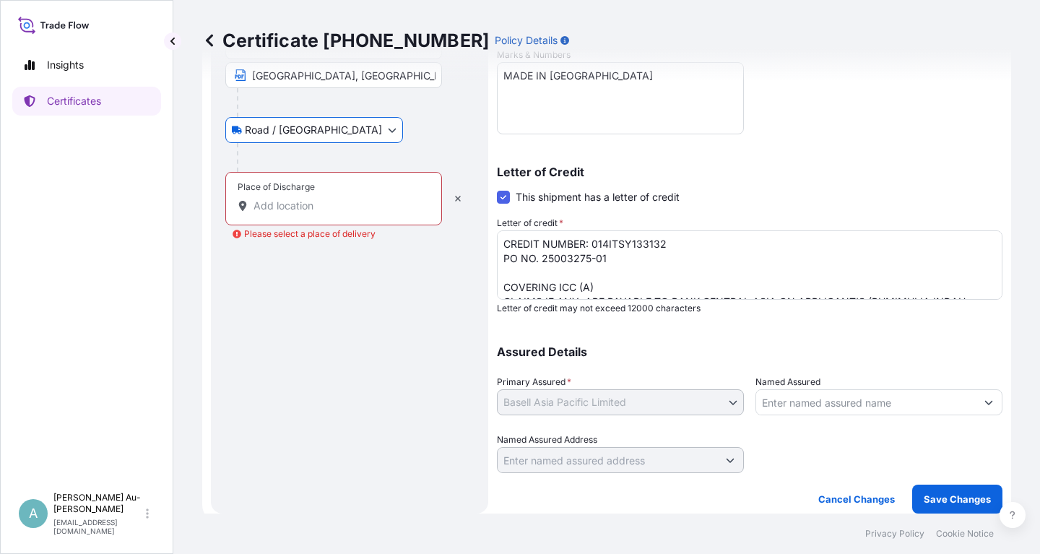
click at [313, 134] on body "Insights Certificates A [PERSON_NAME] Au-[PERSON_NAME] [EMAIL_ADDRESS][DOMAIN_N…" at bounding box center [520, 277] width 1040 height 554
click at [394, 133] on div "Road / [GEOGRAPHIC_DATA] / Inland" at bounding box center [349, 130] width 249 height 26
click at [387, 153] on div at bounding box center [355, 157] width 237 height 29
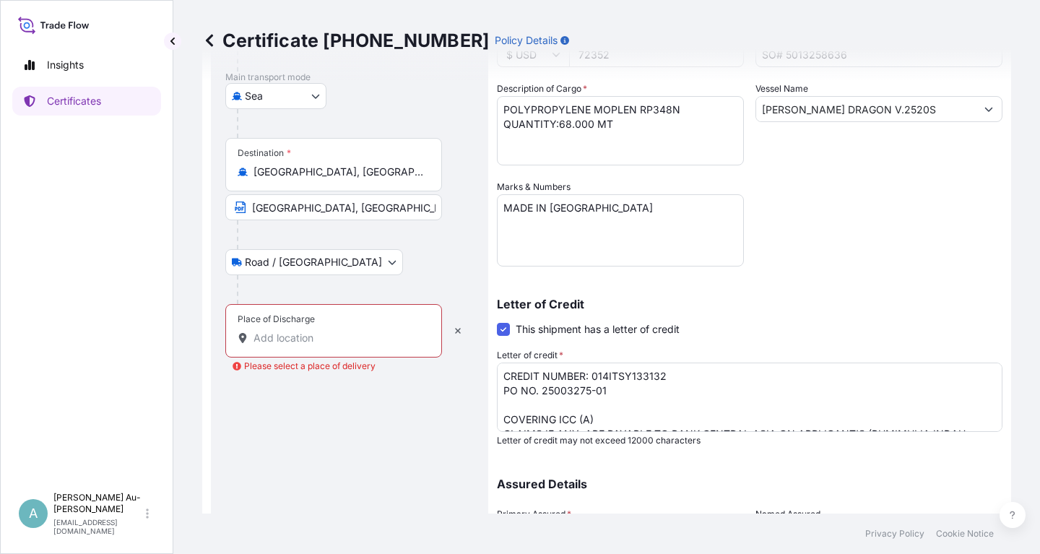
drag, startPoint x: 409, startPoint y: 197, endPoint x: 397, endPoint y: 197, distance: 12.3
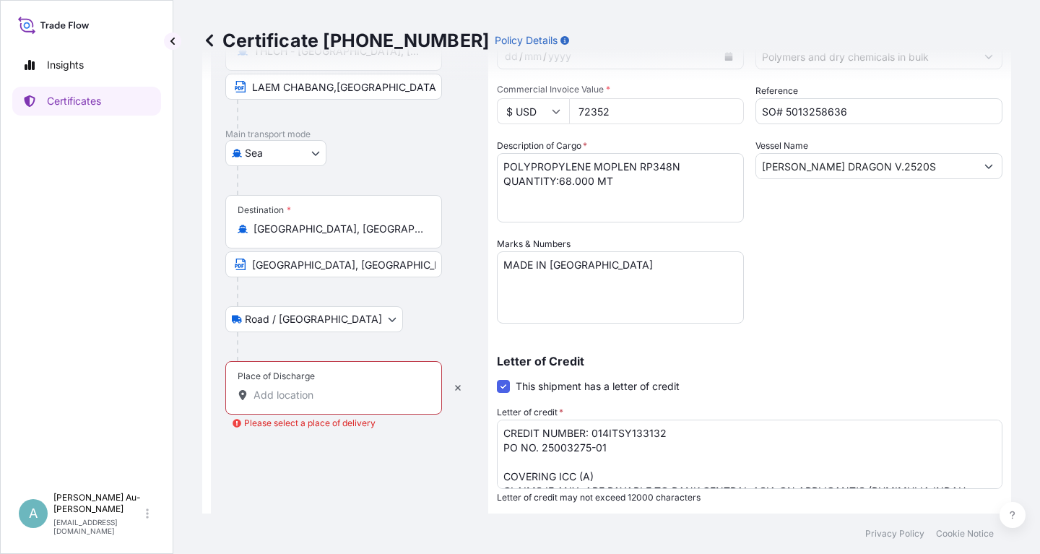
scroll to position [84, 0]
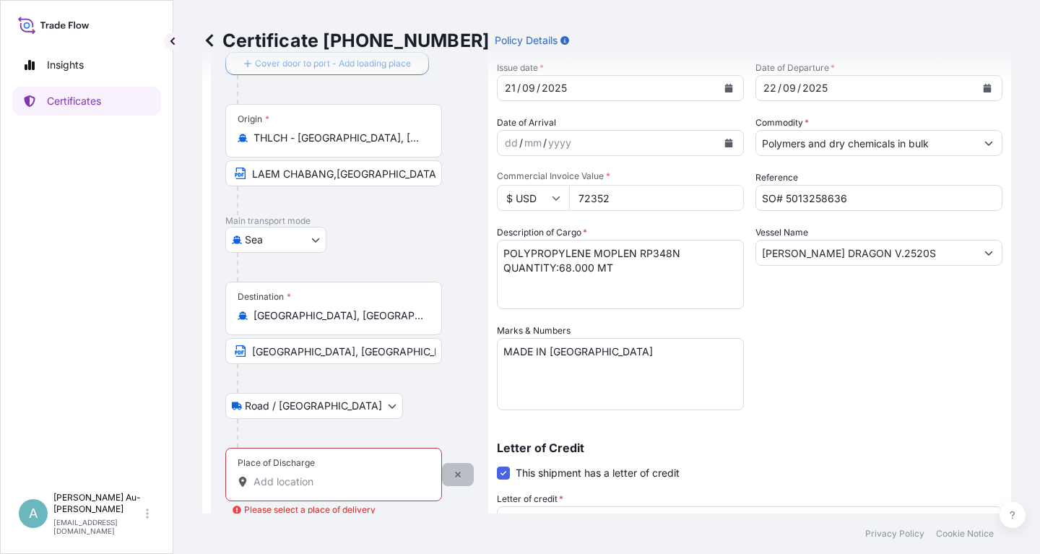
click at [460, 478] on icon "button" at bounding box center [458, 474] width 9 height 9
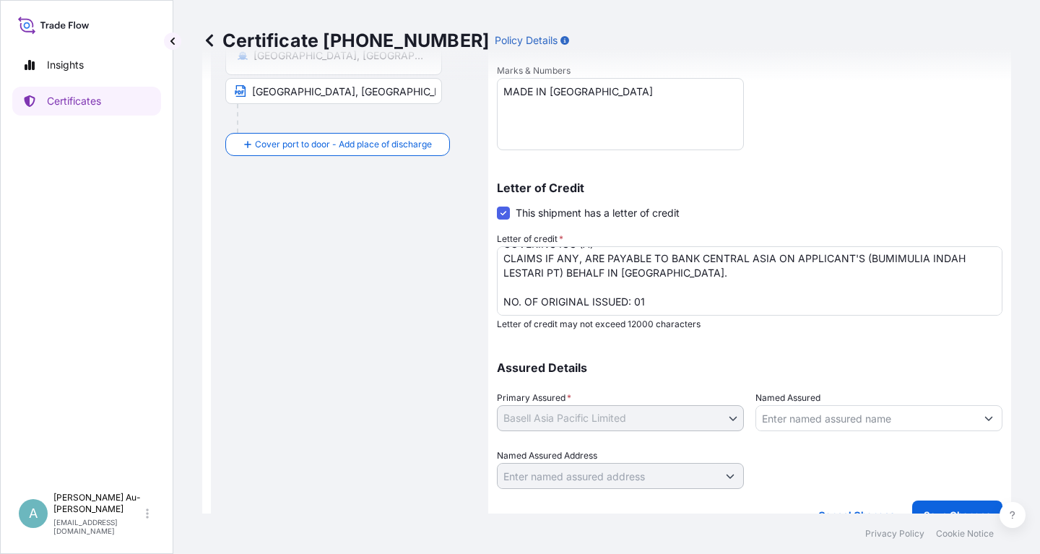
scroll to position [360, 0]
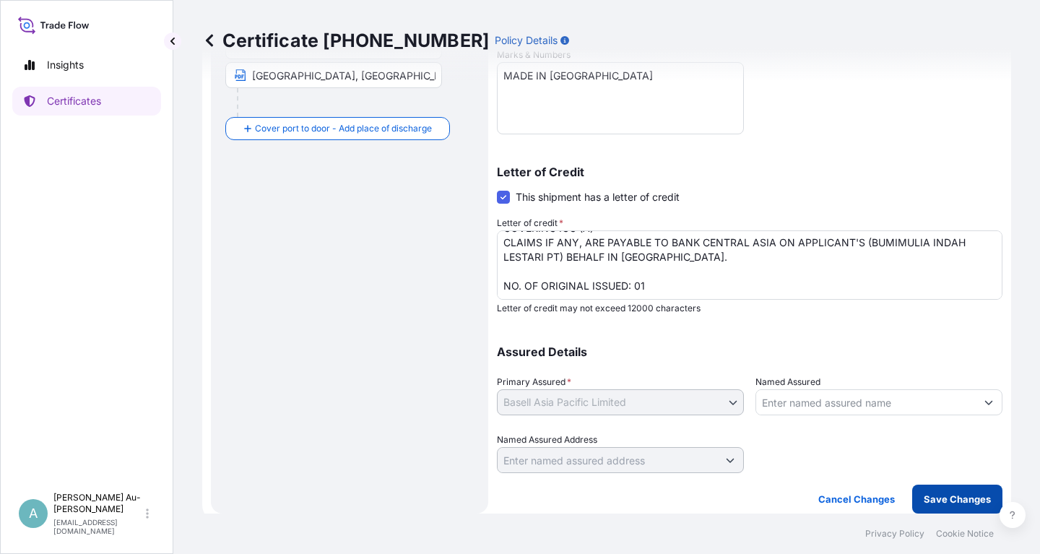
click at [948, 504] on p "Save Changes" at bounding box center [957, 499] width 67 height 14
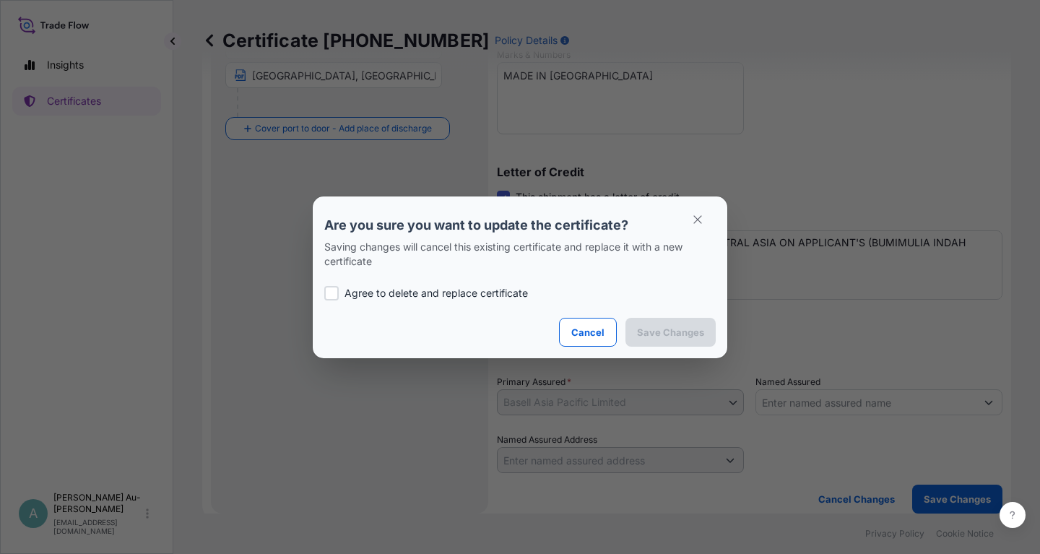
click at [406, 295] on p "Agree to delete and replace certificate" at bounding box center [437, 293] width 184 height 14
checkbox input "true"
click at [645, 335] on p "Save Changes" at bounding box center [670, 332] width 67 height 14
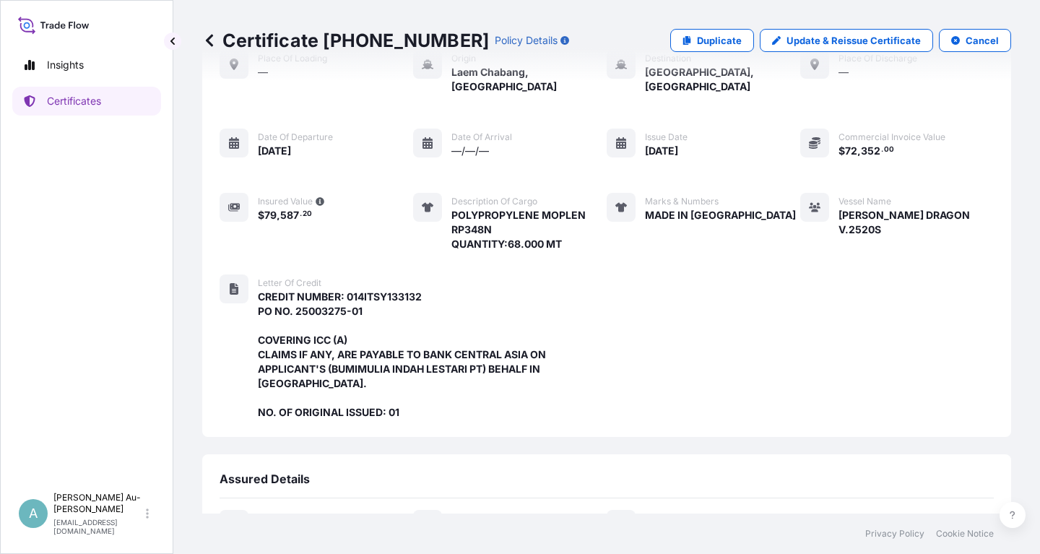
scroll to position [412, 0]
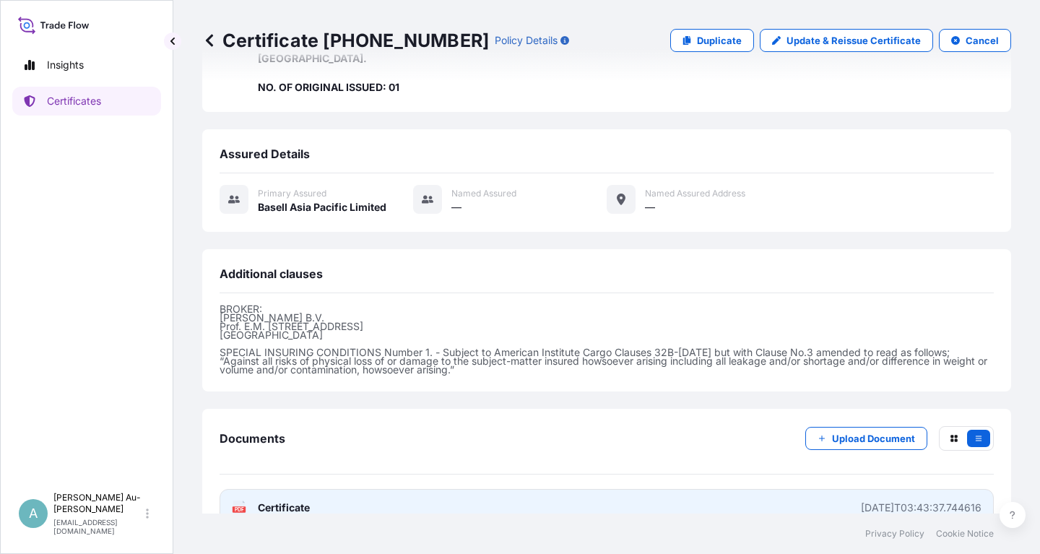
click at [407, 489] on link "PDF Certificate [DATE]T03:43:37.744616" at bounding box center [607, 508] width 775 height 38
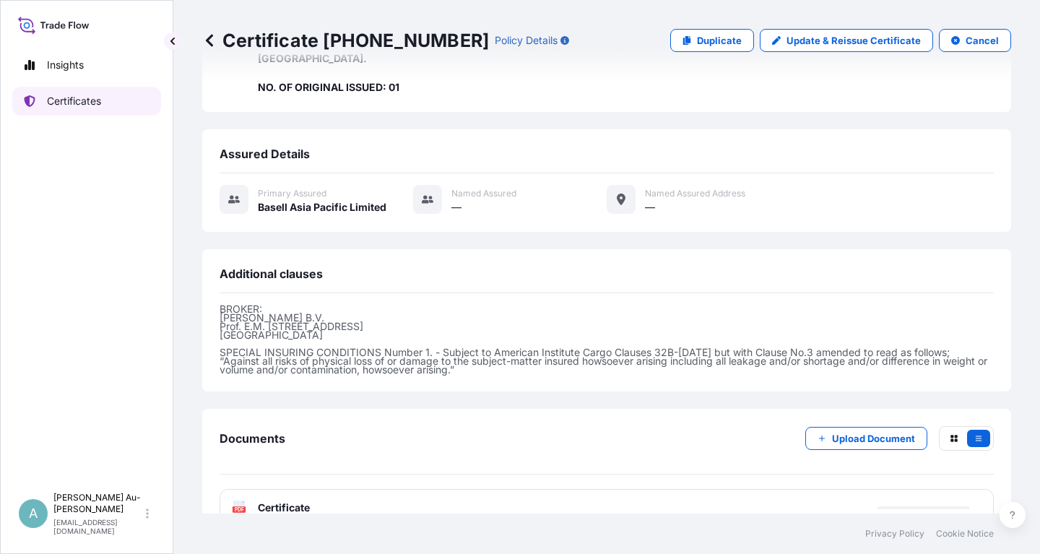
click at [81, 106] on p "Certificates" at bounding box center [74, 101] width 54 height 14
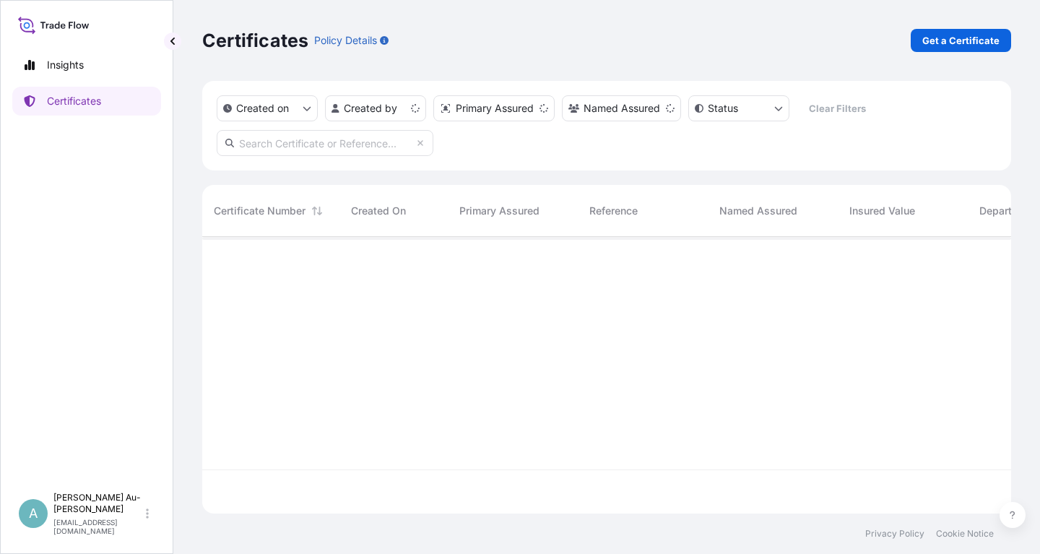
scroll to position [285, 809]
click at [259, 148] on input "text" at bounding box center [325, 143] width 217 height 26
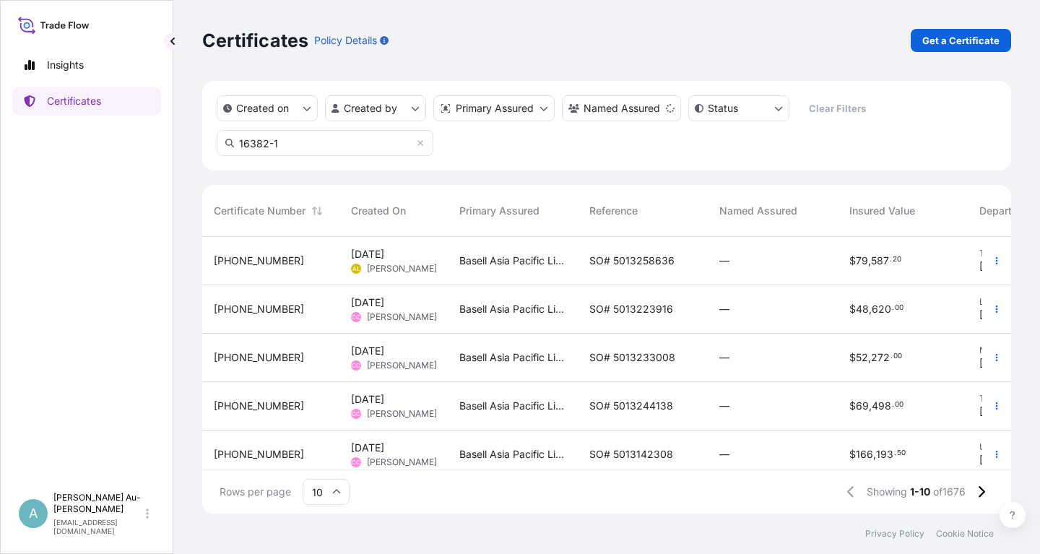
click at [254, 142] on input "16382-1" at bounding box center [325, 143] width 217 height 26
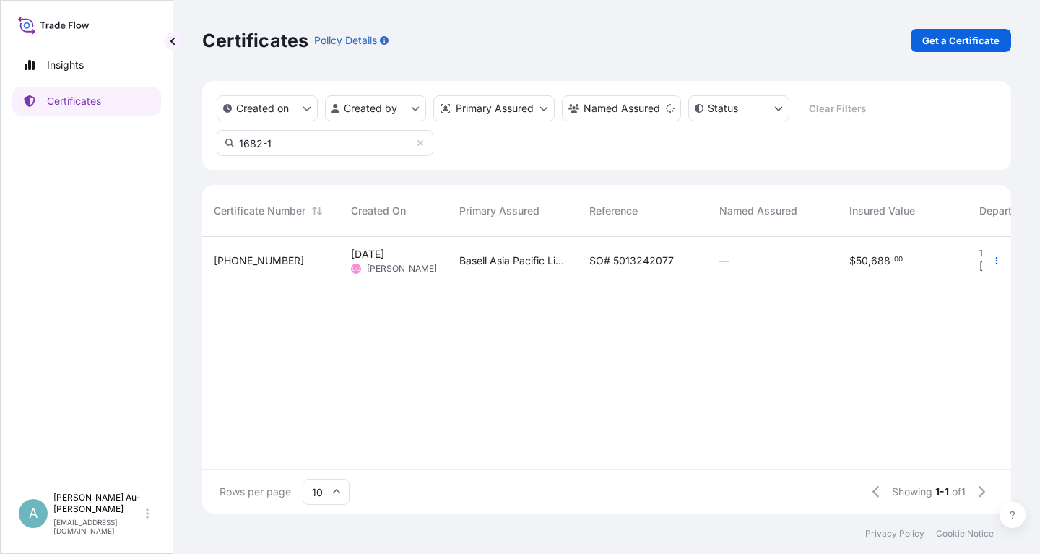
click at [332, 146] on input "1682-1" at bounding box center [325, 143] width 217 height 26
type input "1682-"
click at [631, 262] on span "SO# 5013242077" at bounding box center [632, 261] width 85 height 14
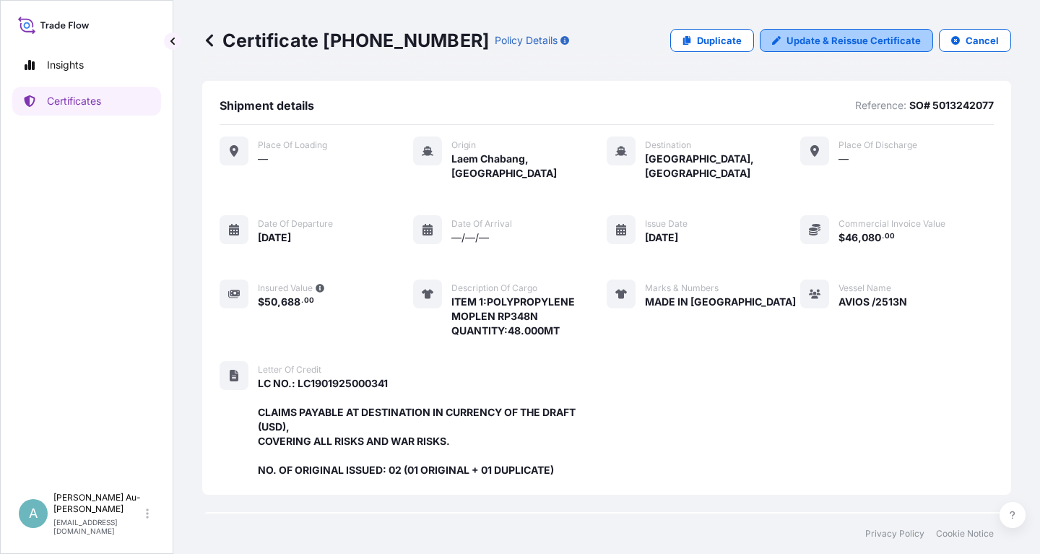
click at [782, 46] on link "Update & Reissue Certificate" at bounding box center [846, 40] width 173 height 23
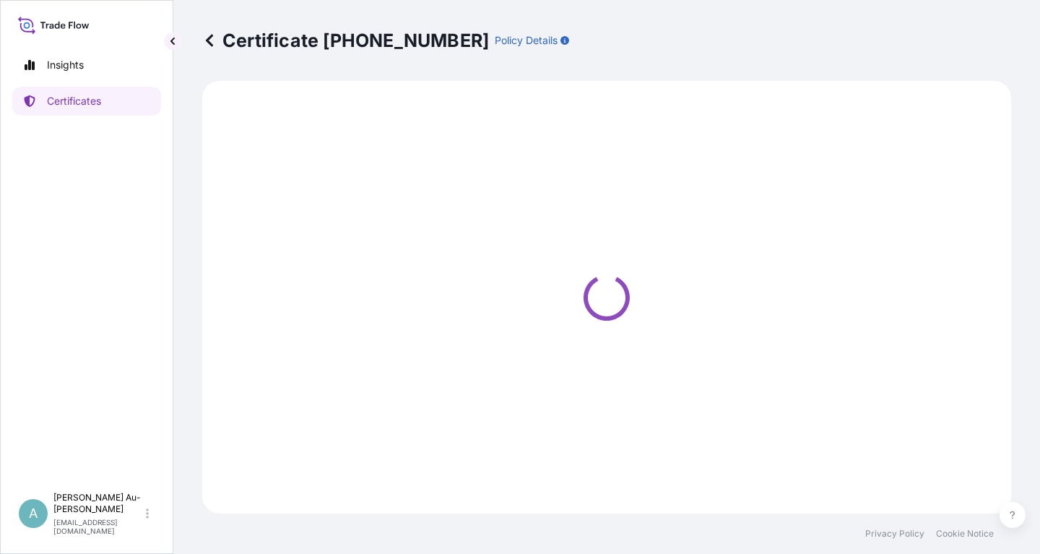
select select "Sea"
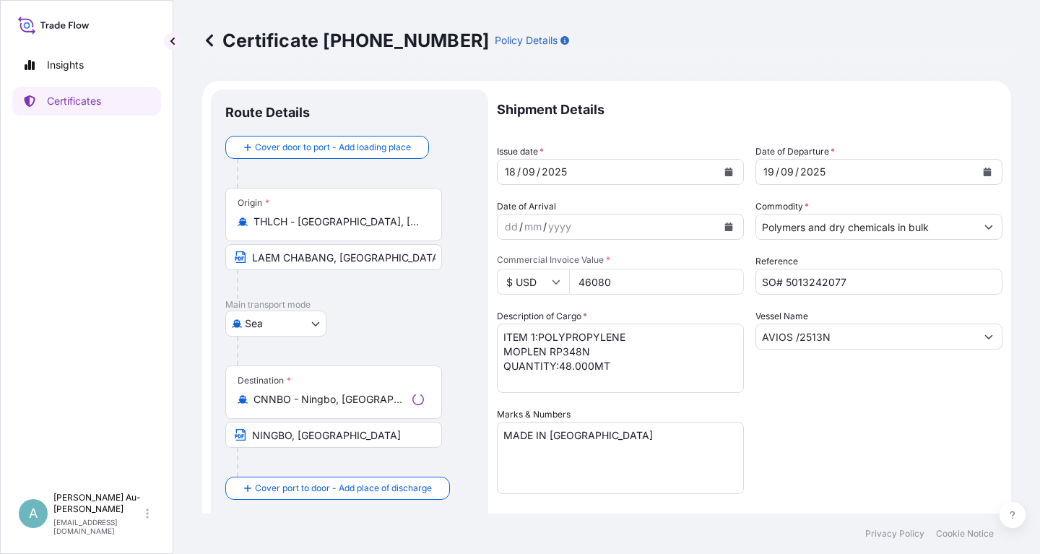
select select "32034"
click at [726, 165] on button "Calendar" at bounding box center [728, 171] width 23 height 23
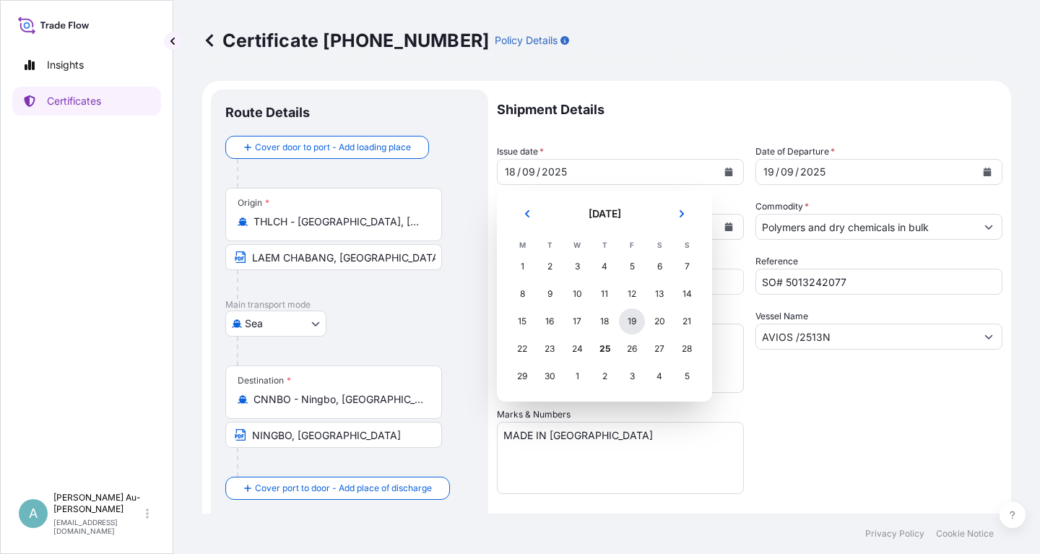
click at [640, 324] on div "19" at bounding box center [632, 322] width 26 height 26
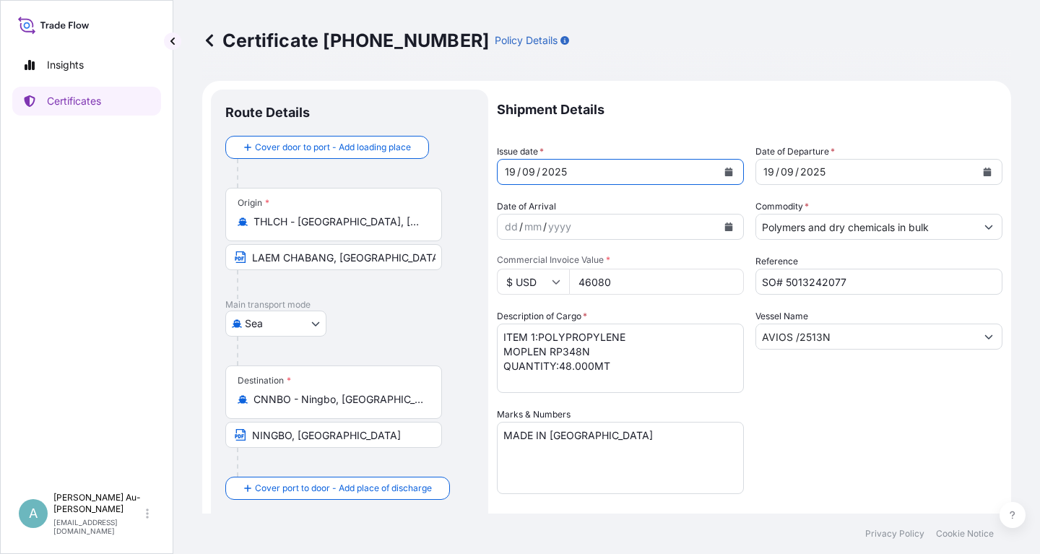
click at [988, 173] on icon "Calendar" at bounding box center [988, 172] width 8 height 9
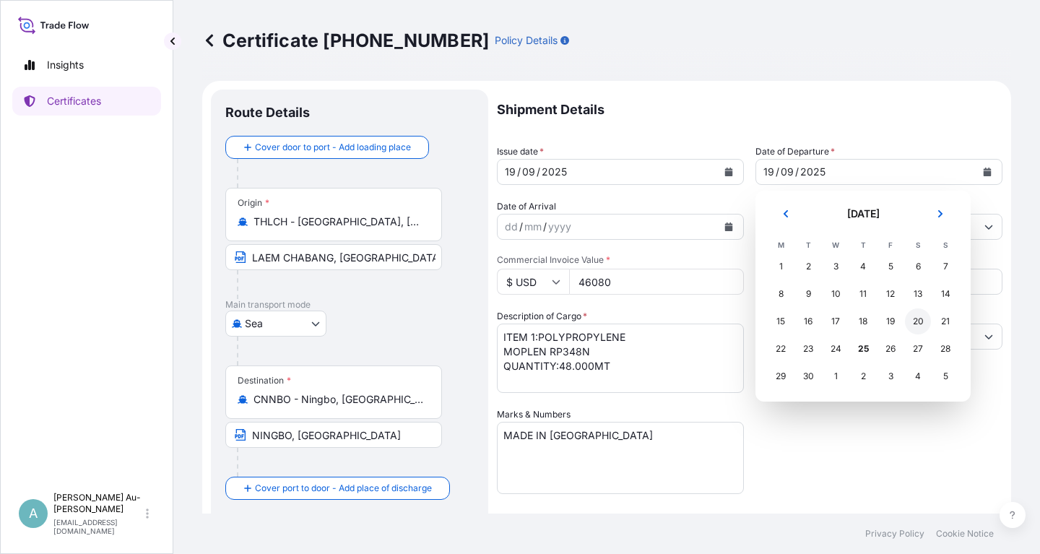
click at [920, 326] on div "20" at bounding box center [918, 322] width 26 height 26
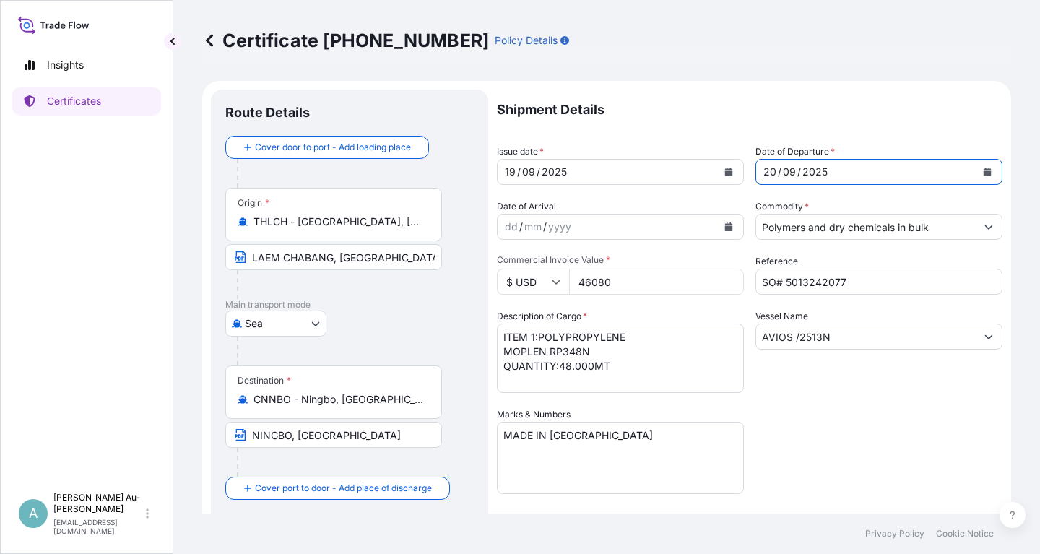
drag, startPoint x: 907, startPoint y: 444, endPoint x: 926, endPoint y: 430, distance: 23.7
click at [907, 444] on div "Shipment Details Issue date * [DATE] Date of Departure * [DATE] Date of Arrival…" at bounding box center [750, 461] width 506 height 743
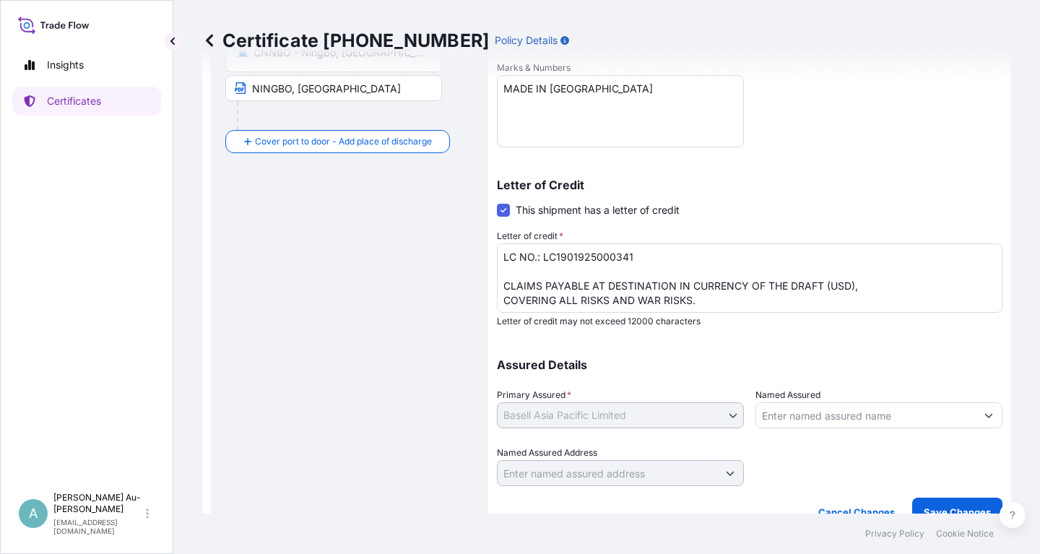
scroll to position [360, 0]
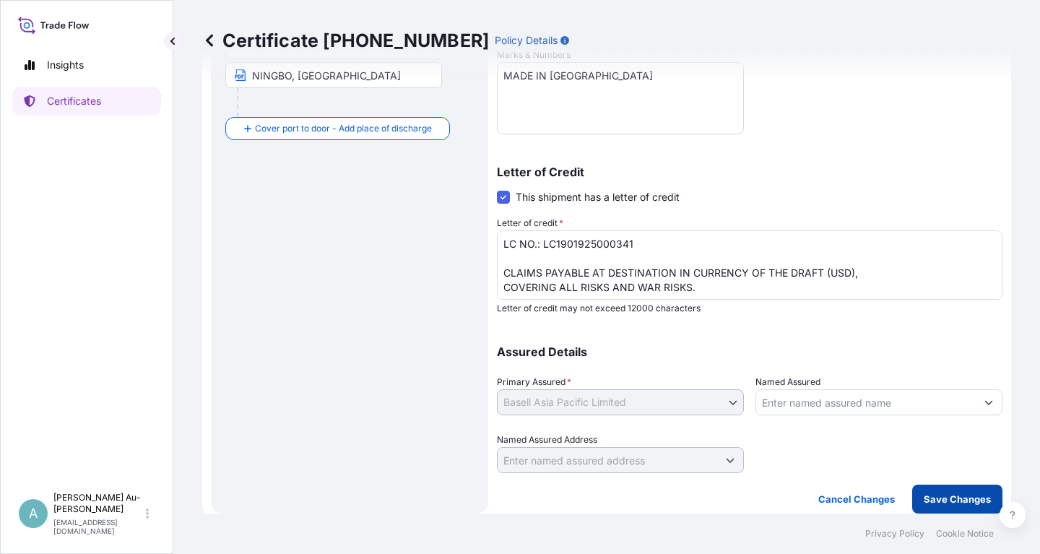
click at [952, 505] on p "Save Changes" at bounding box center [957, 499] width 67 height 14
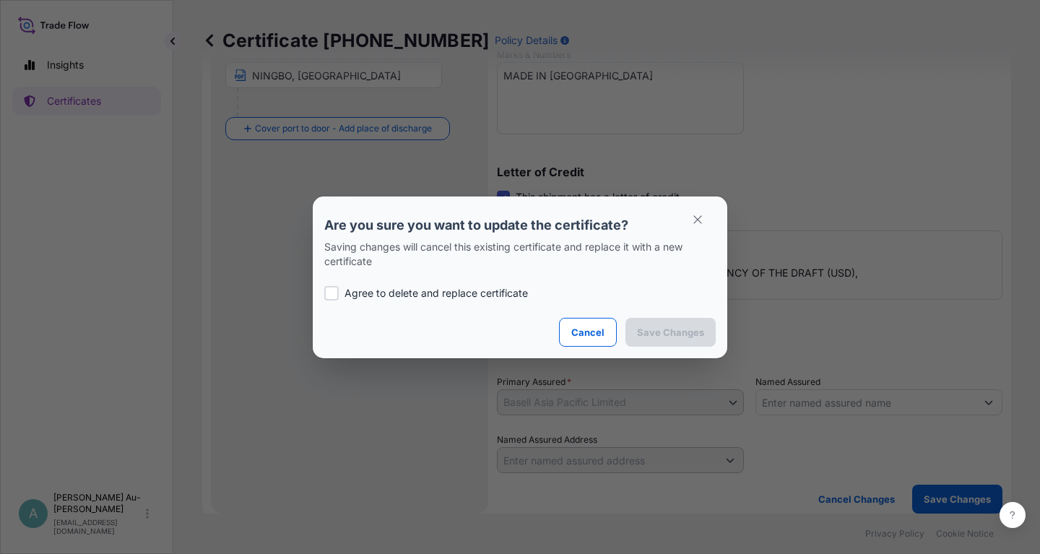
click at [371, 292] on p "Agree to delete and replace certificate" at bounding box center [437, 293] width 184 height 14
checkbox input "true"
click at [699, 333] on p "Save Changes" at bounding box center [670, 332] width 67 height 14
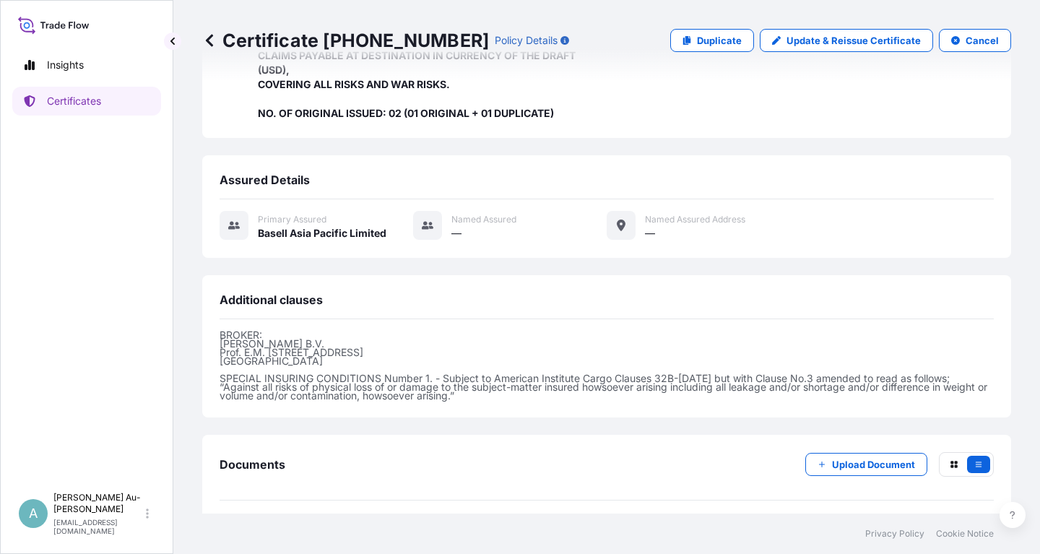
scroll to position [397, 0]
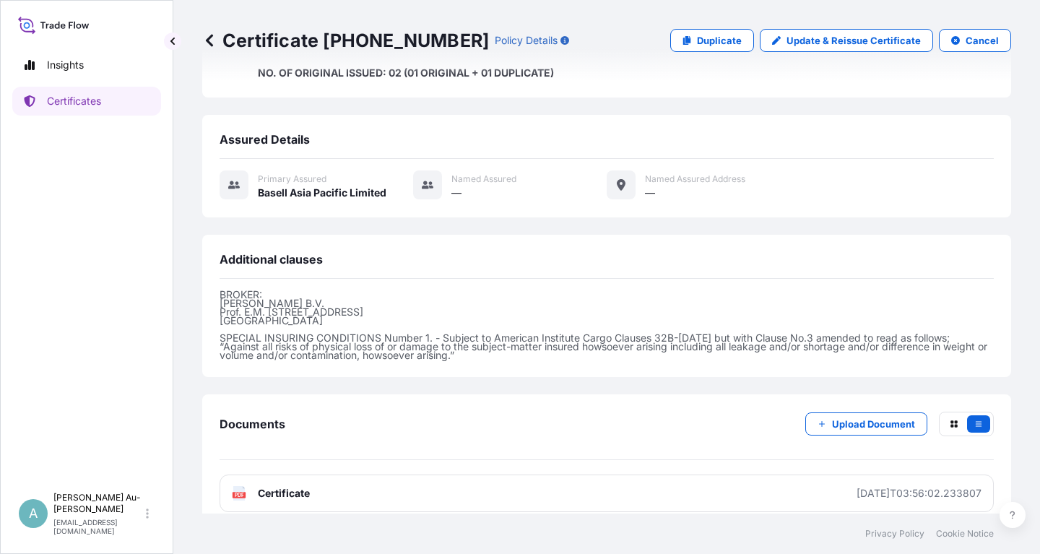
click at [392, 478] on link "PDF Certificate [DATE]T03:56:02.233807" at bounding box center [607, 494] width 775 height 38
click at [94, 101] on p "Certificates" at bounding box center [74, 101] width 54 height 14
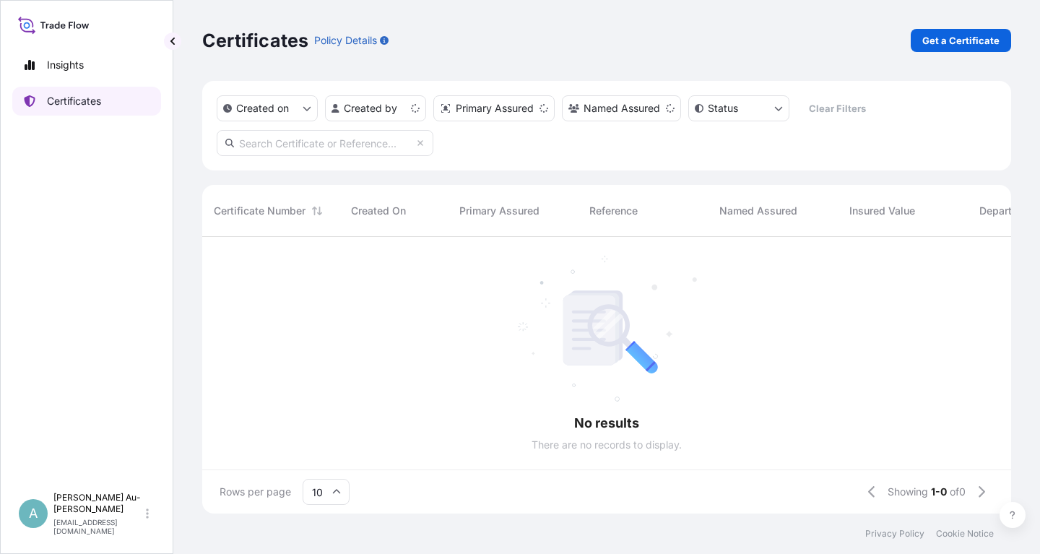
scroll to position [285, 809]
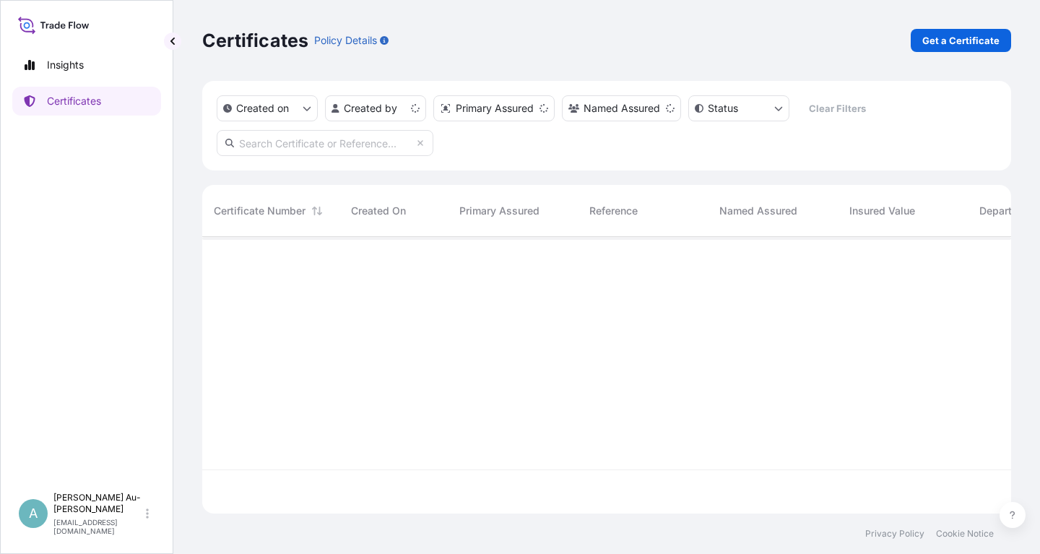
click at [297, 150] on input "text" at bounding box center [325, 143] width 217 height 26
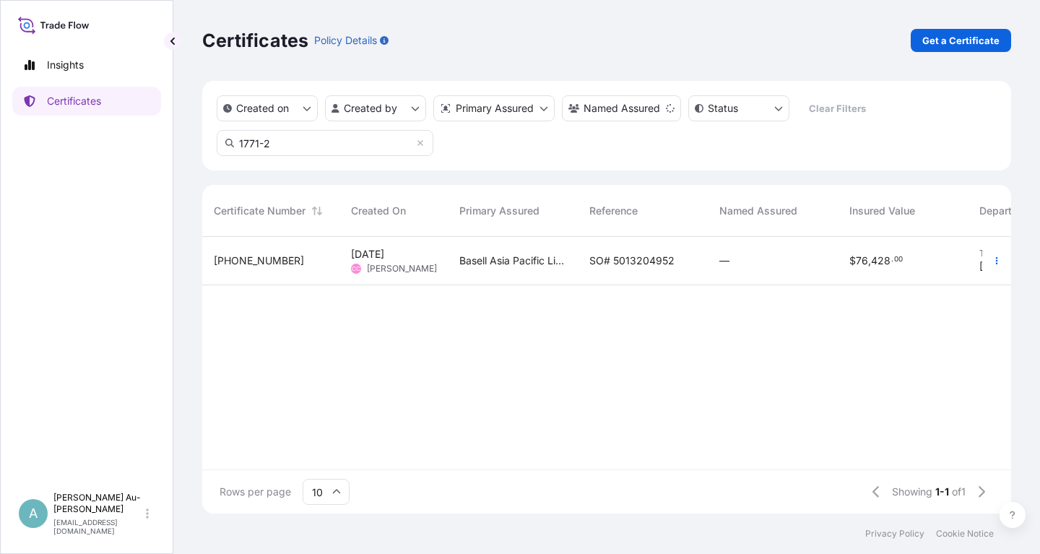
type input "1771-2"
click at [610, 263] on span "SO# 5013204952" at bounding box center [632, 261] width 85 height 14
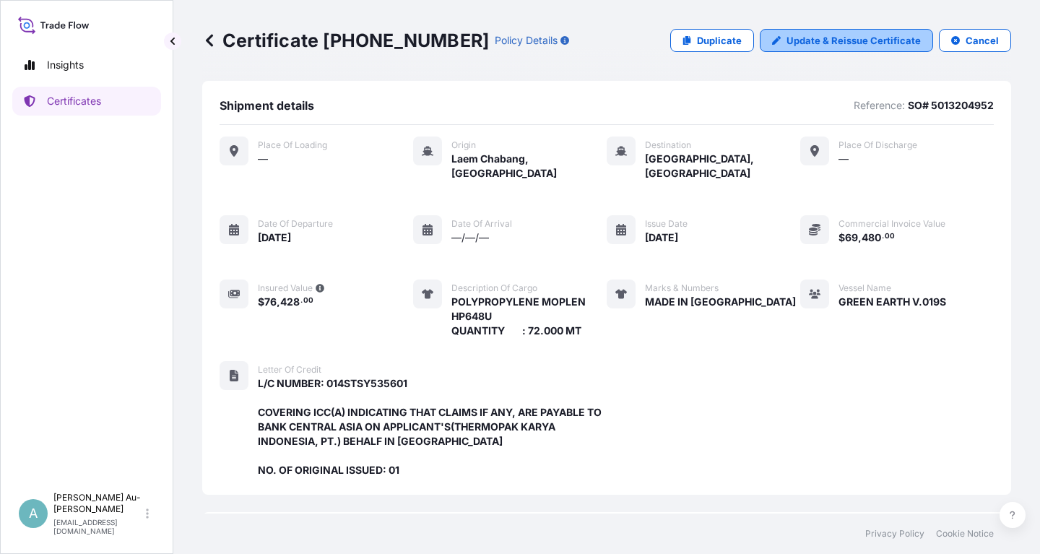
click at [835, 38] on p "Update & Reissue Certificate" at bounding box center [854, 40] width 134 height 14
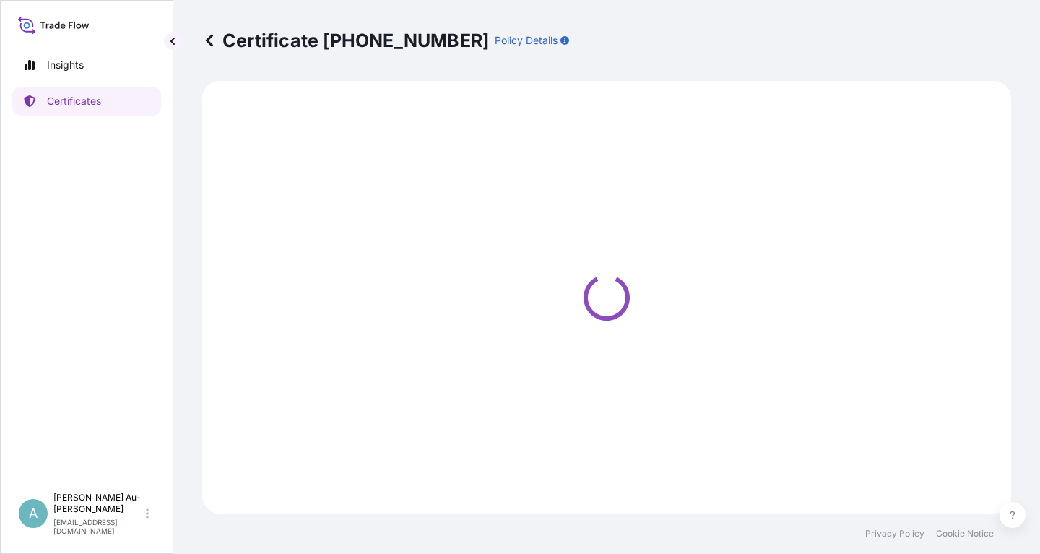
select select "Sea"
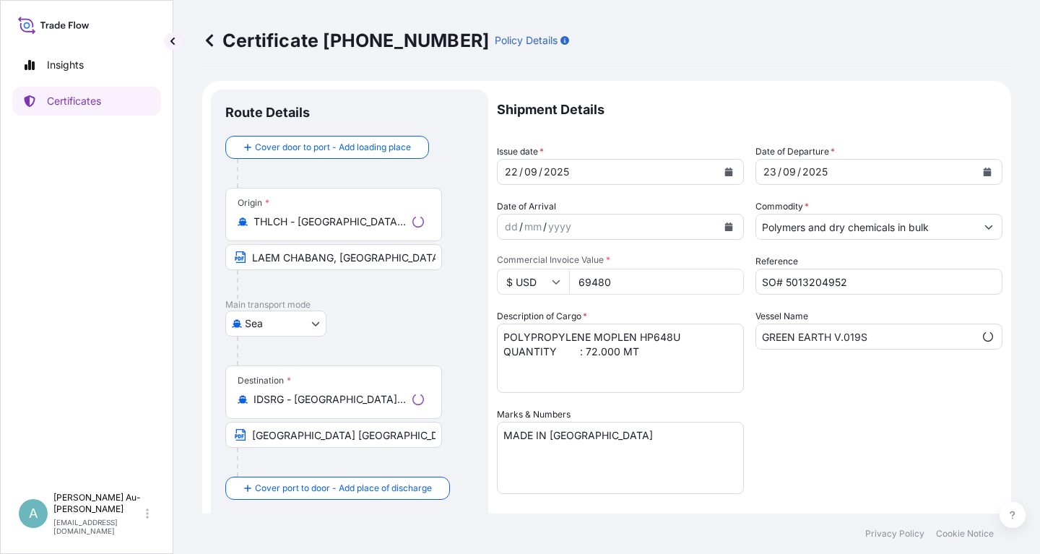
select select "32034"
click at [729, 173] on icon "Calendar" at bounding box center [729, 172] width 8 height 9
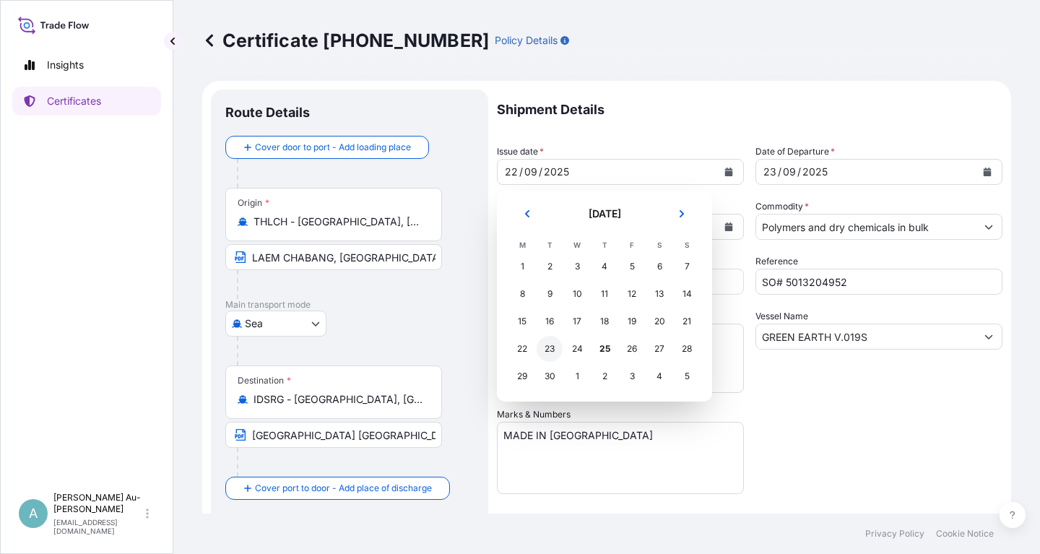
click at [548, 352] on div "23" at bounding box center [550, 349] width 26 height 26
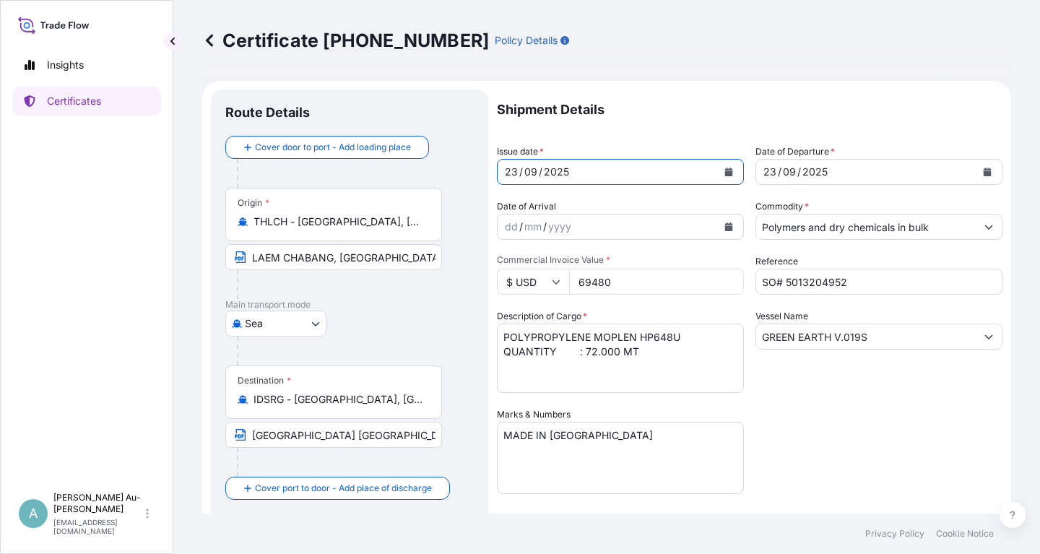
click at [984, 173] on icon "Calendar" at bounding box center [988, 172] width 8 height 9
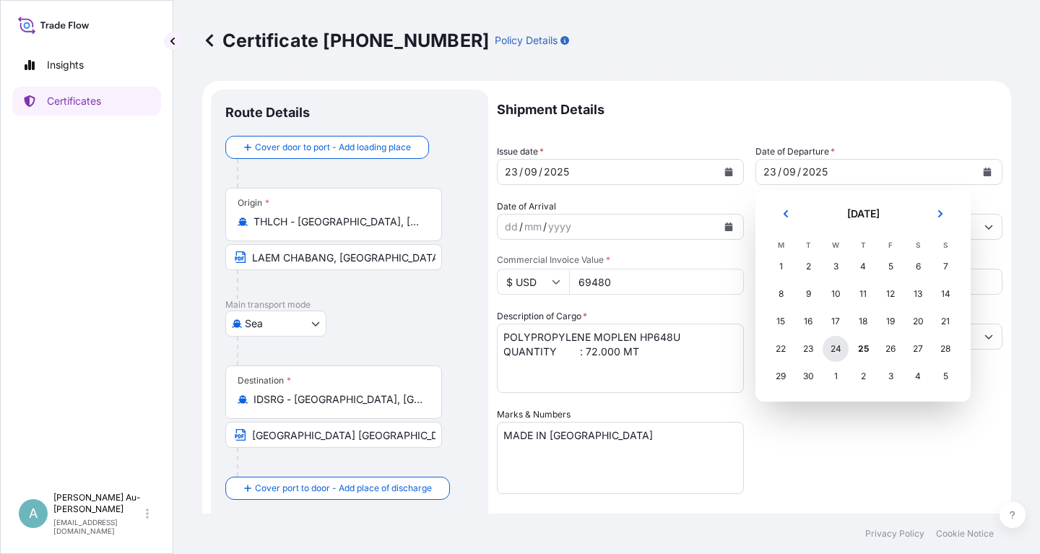
click at [836, 350] on div "24" at bounding box center [836, 349] width 26 height 26
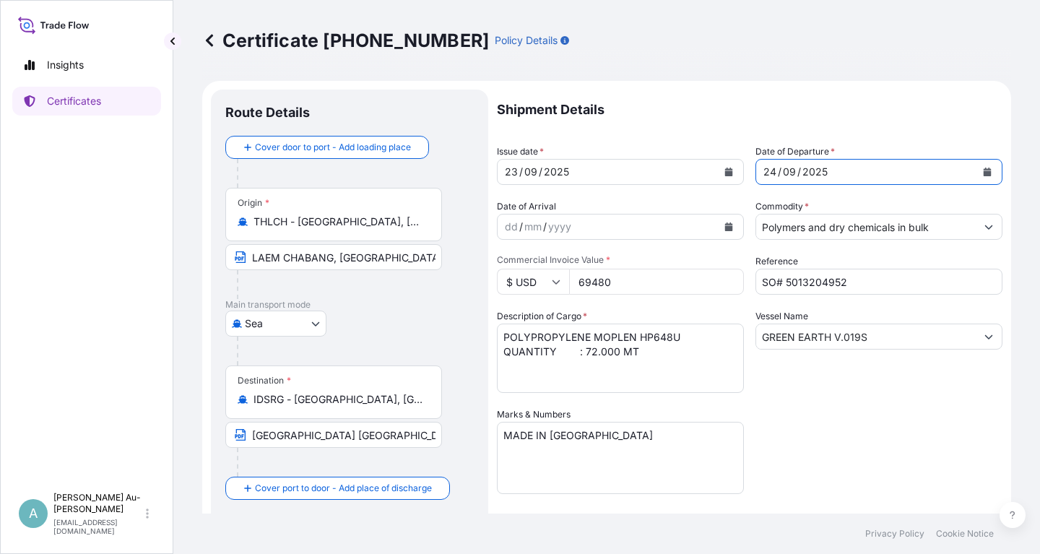
click at [887, 420] on div "Shipment Details Issue date * [DATE] Date of Departure * [DATE] Date of Arrival…" at bounding box center [750, 461] width 506 height 743
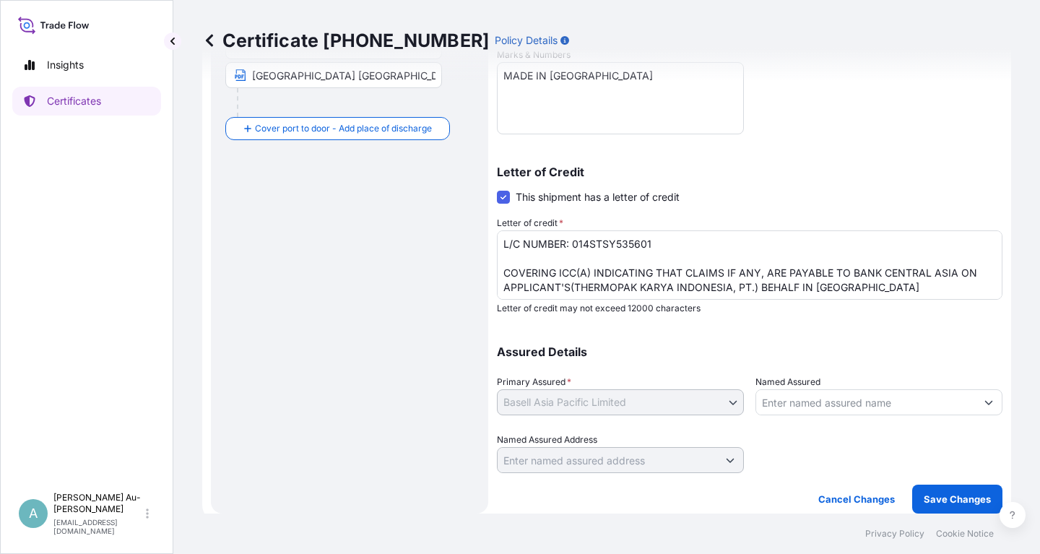
click at [593, 276] on textarea "L/C NUMBER: 014STSY535601 COVERING ICC(A) INDICATING THAT CLAIMS IF ANY, ARE PA…" at bounding box center [750, 264] width 506 height 69
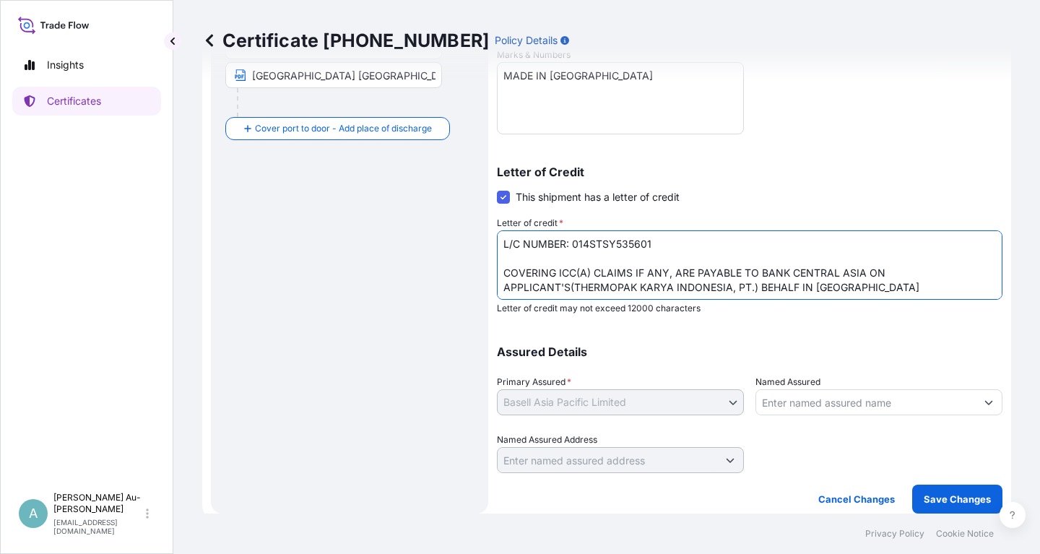
click at [954, 277] on textarea "L/C NUMBER: 014STSY535601 COVERING ICC(A) INDICATING THAT CLAIMS IF ANY, ARE PA…" at bounding box center [750, 264] width 506 height 69
type textarea "L/C NUMBER: 014STSY535601 COVERING ICC(A) CLAIMS IF ANY, ARE PAYABLE TO BANK CE…"
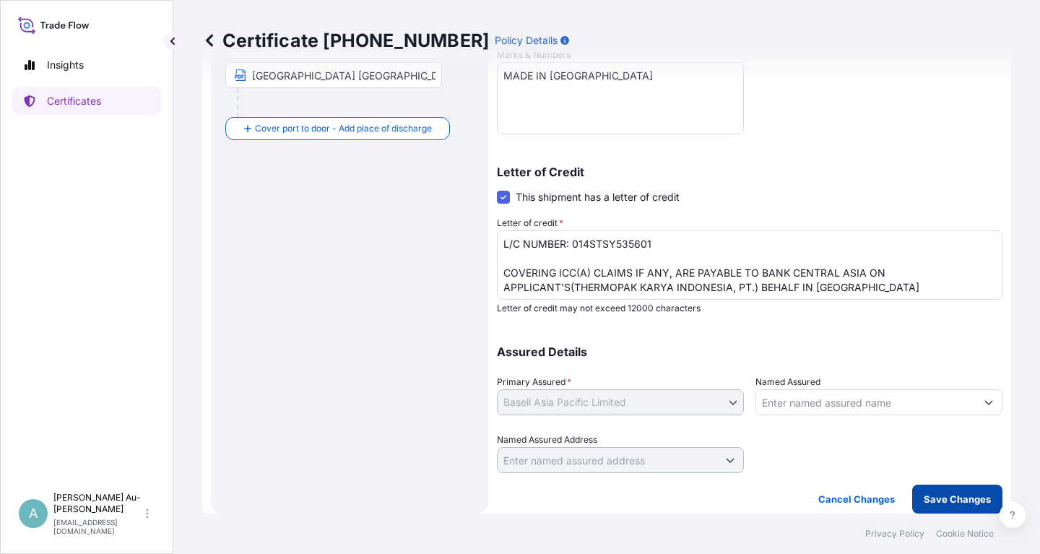
click at [941, 500] on p "Save Changes" at bounding box center [957, 499] width 67 height 14
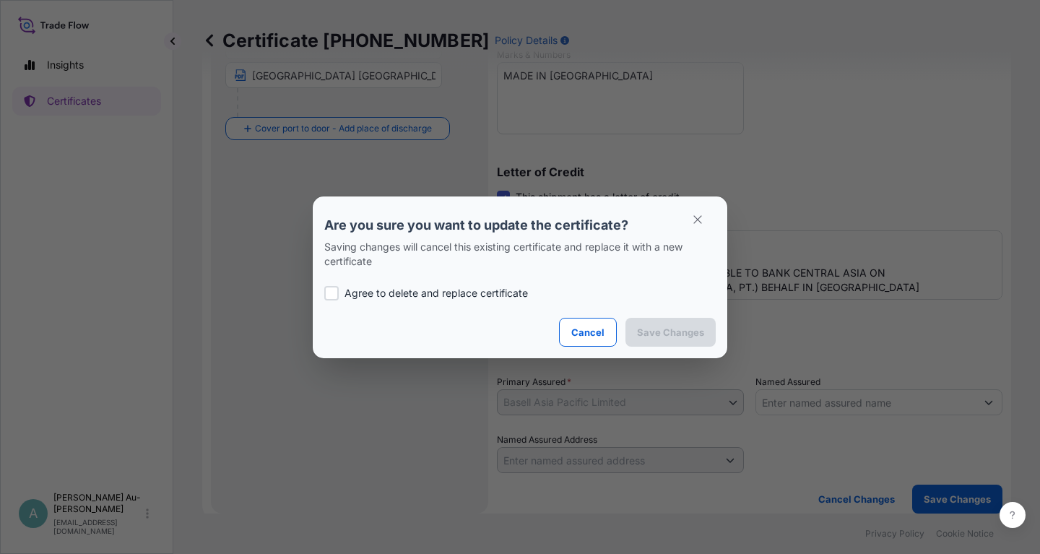
click at [363, 301] on div "Agree to delete and replace certificate" at bounding box center [520, 293] width 392 height 49
click at [363, 296] on p "Agree to delete and replace certificate" at bounding box center [437, 293] width 184 height 14
checkbox input "true"
click at [682, 332] on p "Save Changes" at bounding box center [670, 332] width 67 height 14
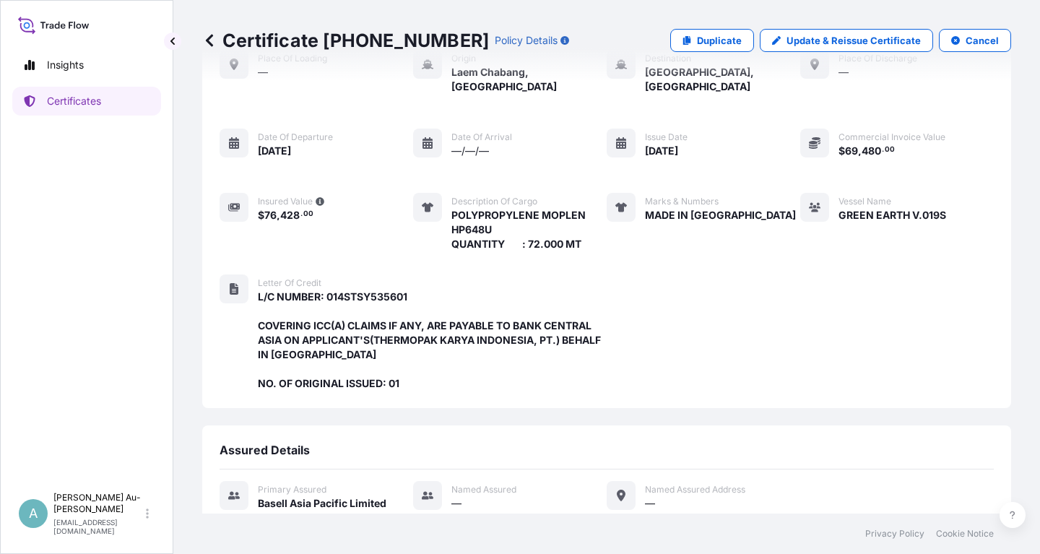
scroll to position [426, 0]
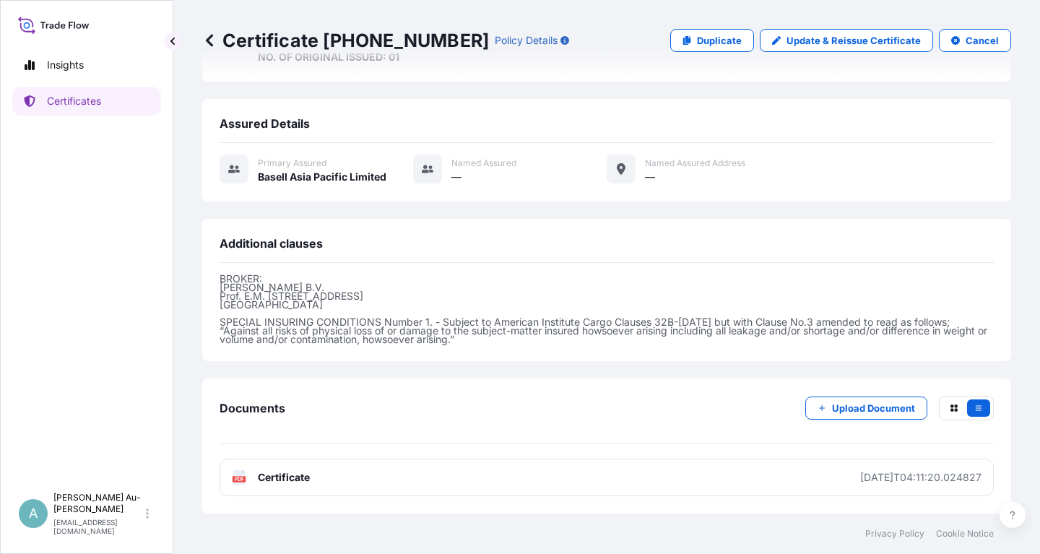
click at [422, 488] on link "PDF Certificate [DATE]T04:11:20.024827" at bounding box center [607, 478] width 775 height 38
click at [93, 101] on p "Certificates" at bounding box center [74, 101] width 54 height 14
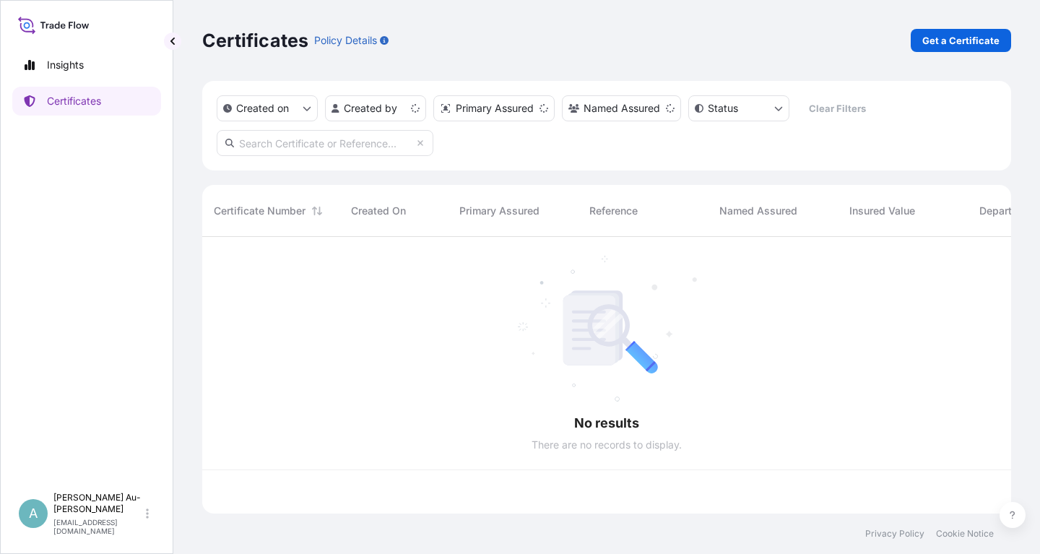
scroll to position [285, 809]
click at [354, 145] on input "text" at bounding box center [325, 143] width 217 height 26
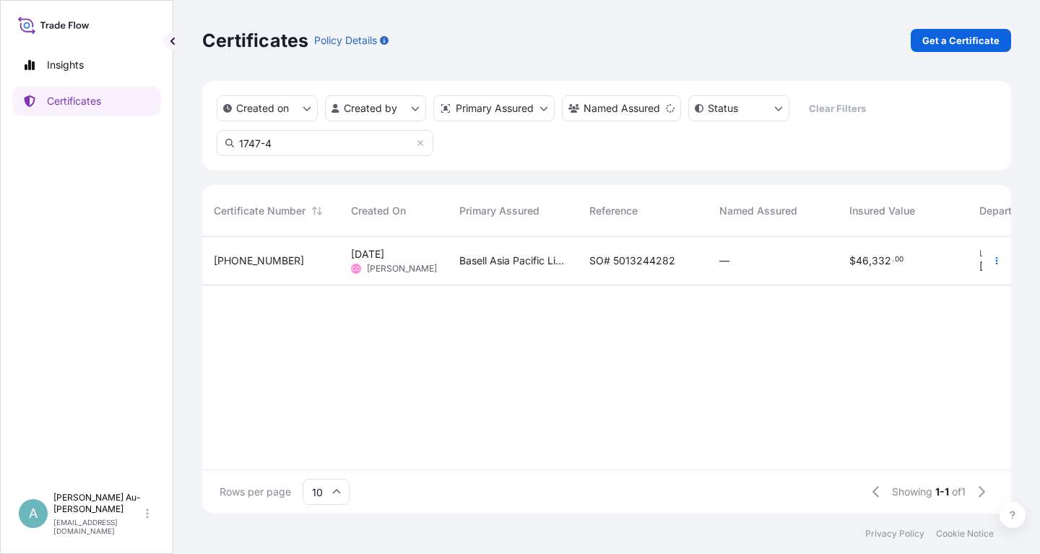
type input "1747-4"
click at [558, 264] on span "Basell Asia Pacific Limited" at bounding box center [513, 261] width 107 height 14
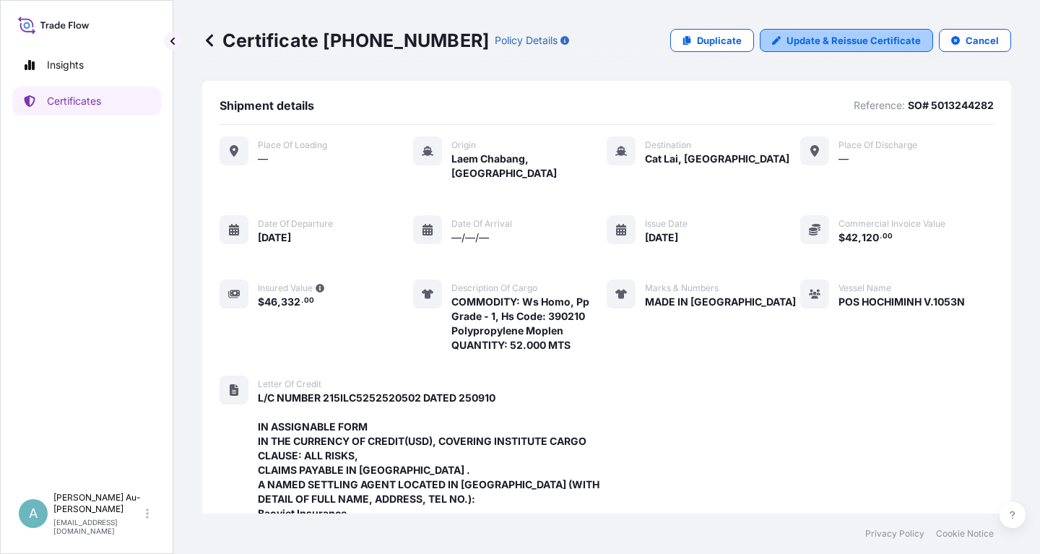
click at [819, 35] on p "Update & Reissue Certificate" at bounding box center [854, 40] width 134 height 14
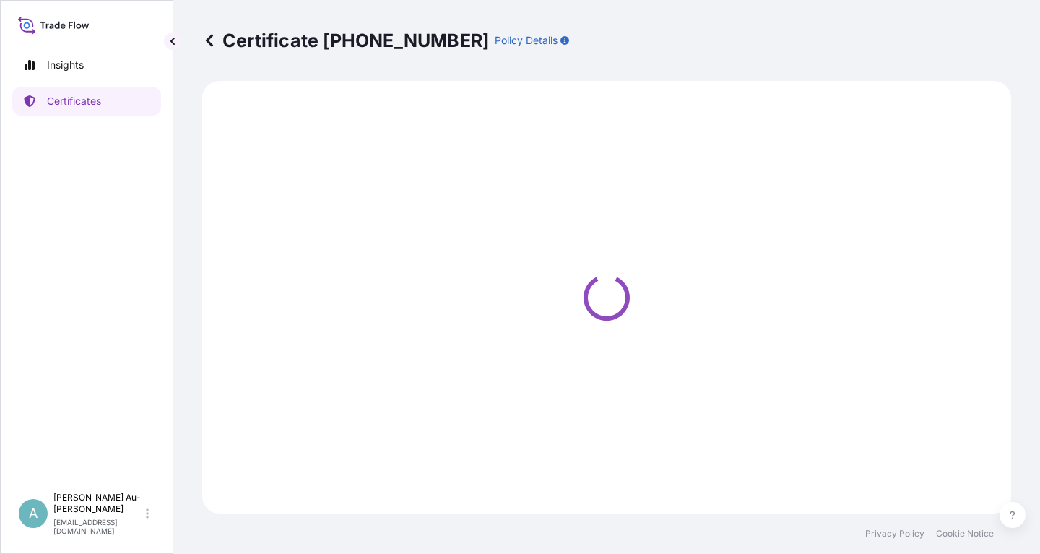
select select "Sea"
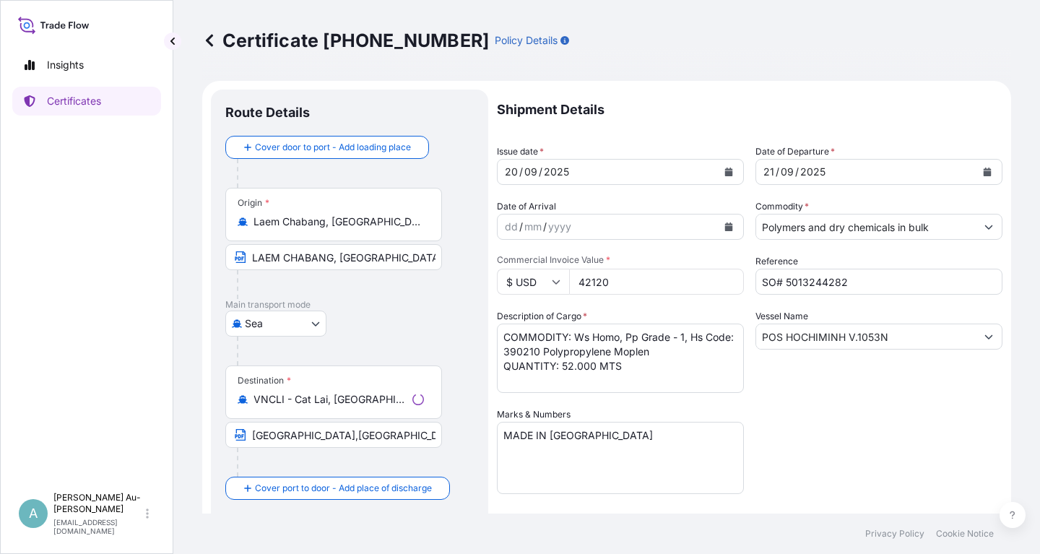
select select "32034"
click at [727, 173] on icon "Calendar" at bounding box center [729, 172] width 8 height 9
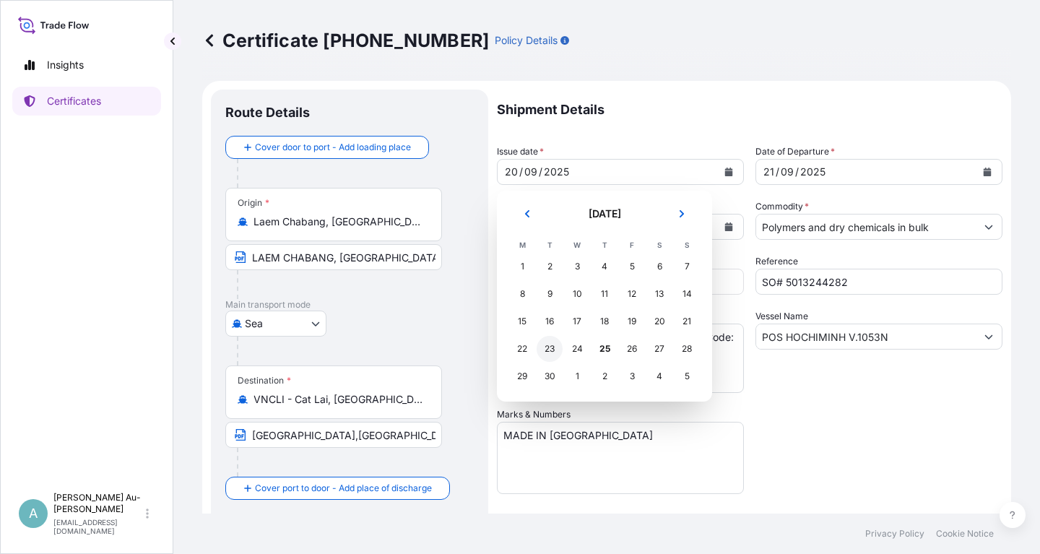
click at [553, 354] on div "23" at bounding box center [550, 349] width 26 height 26
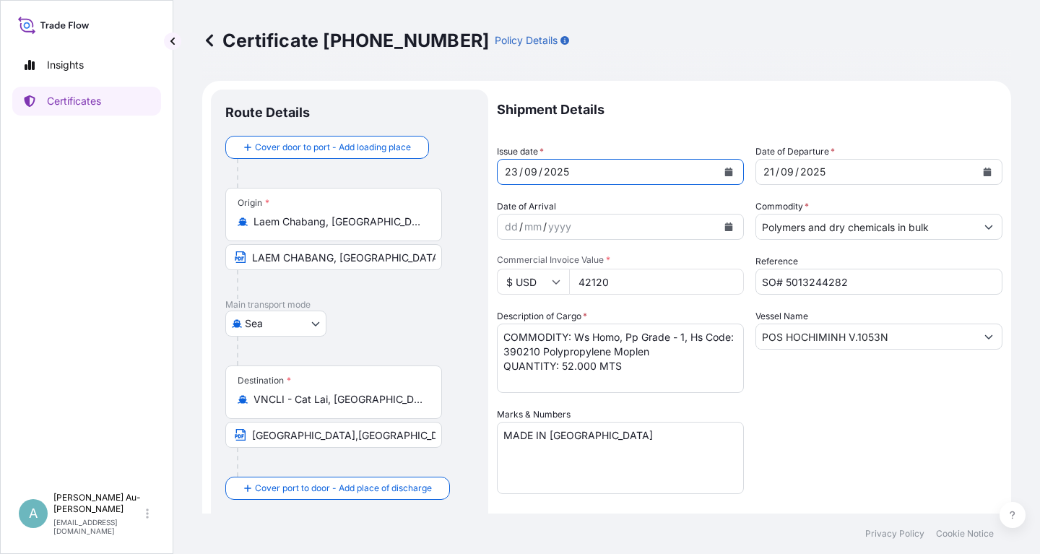
click at [989, 175] on icon "Calendar" at bounding box center [988, 172] width 8 height 9
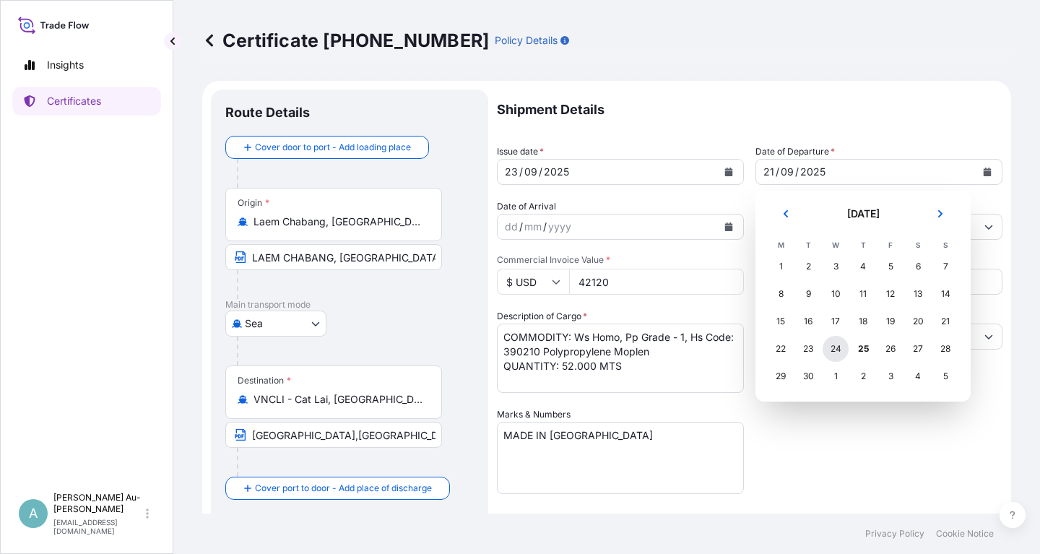
click at [835, 348] on div "24" at bounding box center [836, 349] width 26 height 26
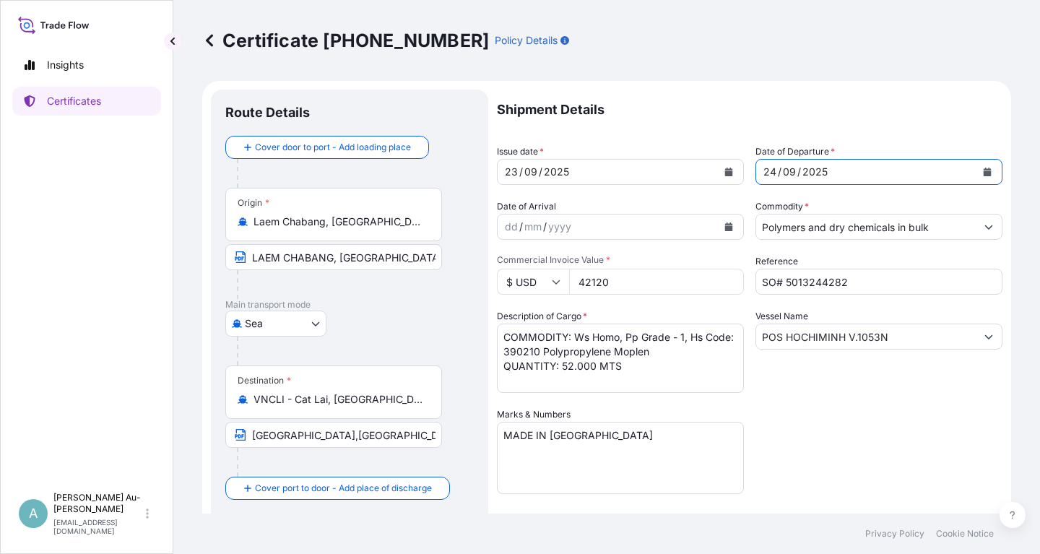
click at [845, 415] on div "Shipment Details Issue date * [DATE] Date of Departure * [DATE] Date of Arrival…" at bounding box center [750, 461] width 506 height 743
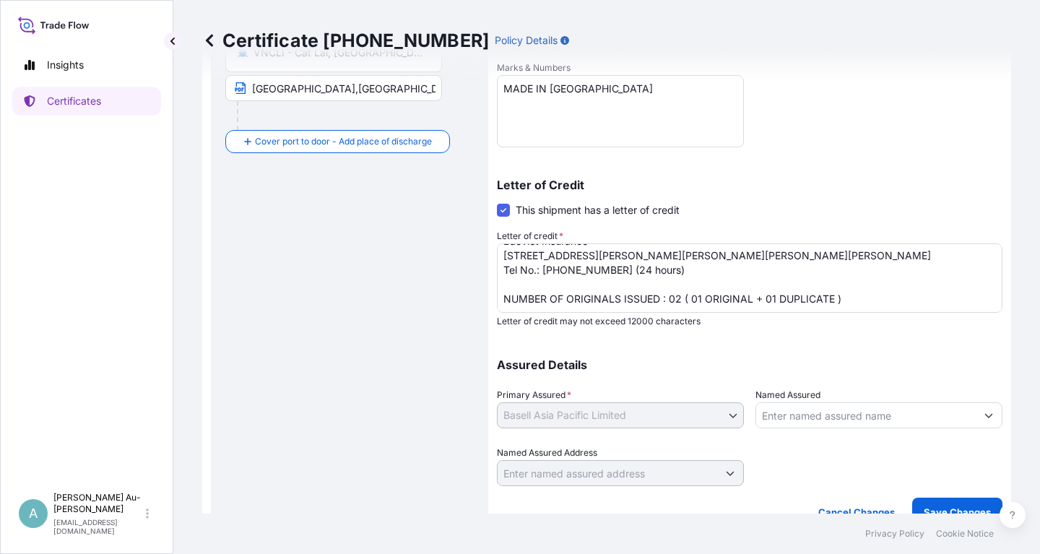
scroll to position [360, 0]
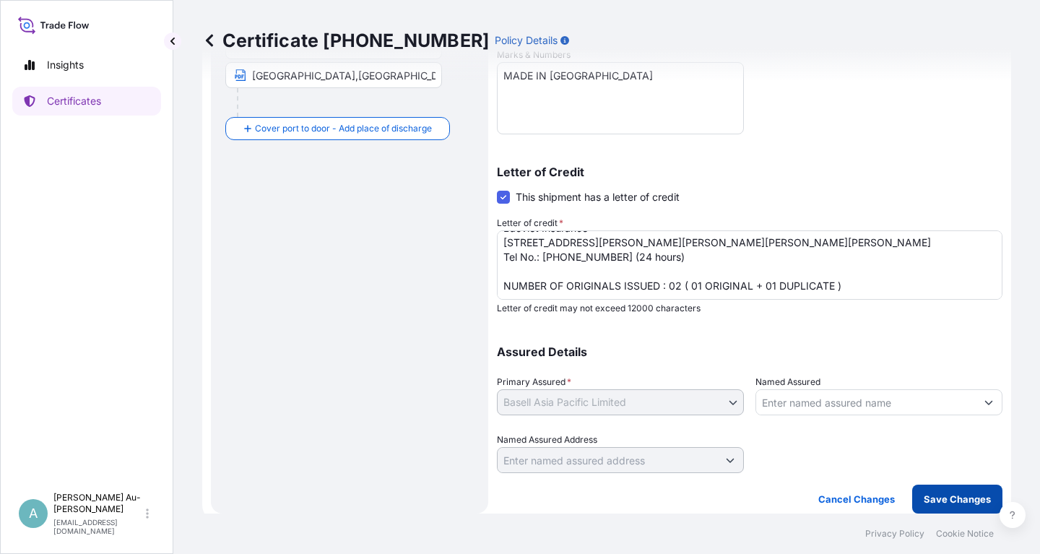
click at [955, 494] on p "Save Changes" at bounding box center [957, 499] width 67 height 14
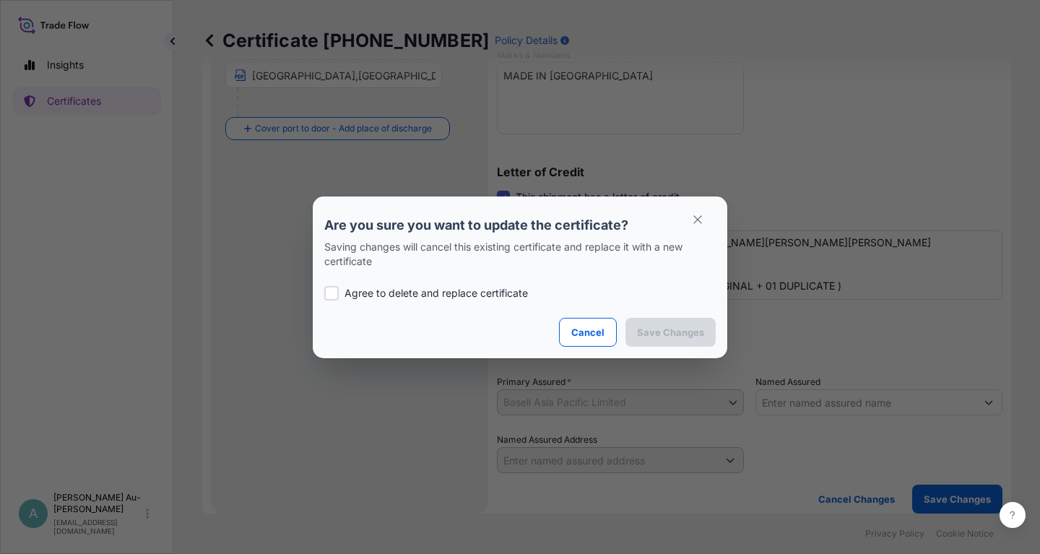
click at [343, 297] on label "Agree to delete and replace certificate" at bounding box center [520, 293] width 392 height 14
checkbox input "true"
click at [666, 333] on p "Save Changes" at bounding box center [670, 332] width 67 height 14
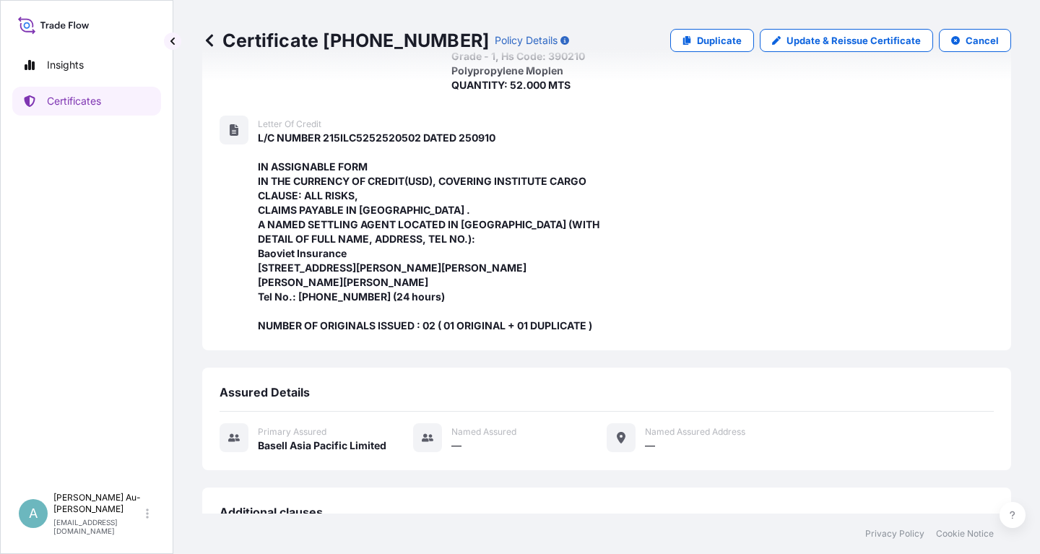
scroll to position [513, 0]
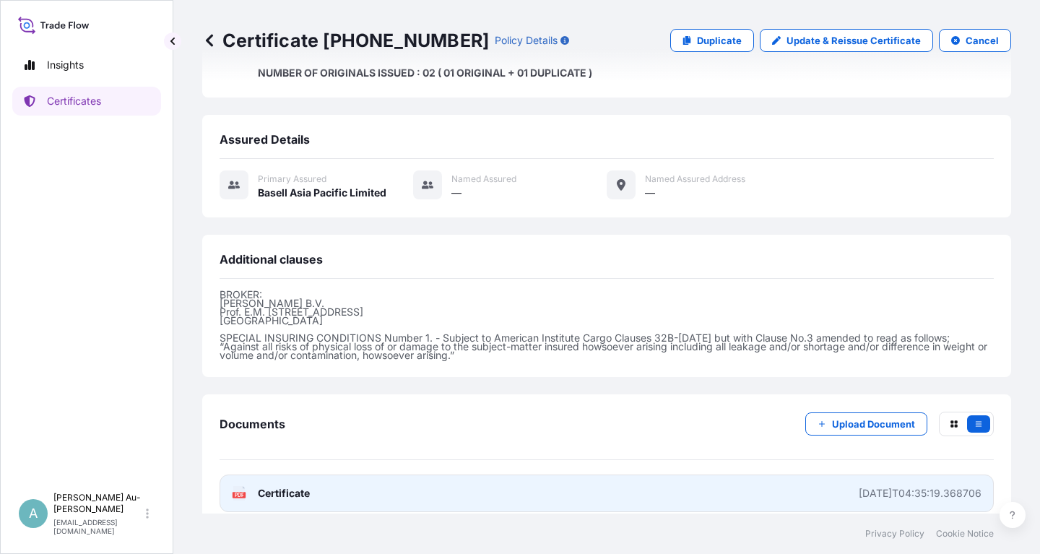
click at [397, 487] on link "PDF Certificate [DATE]T04:35:19.368706" at bounding box center [607, 494] width 775 height 38
